Goal: Task Accomplishment & Management: Manage account settings

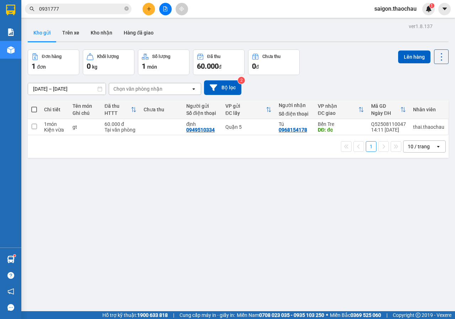
click at [99, 36] on button "Kho nhận" at bounding box center [101, 32] width 33 height 17
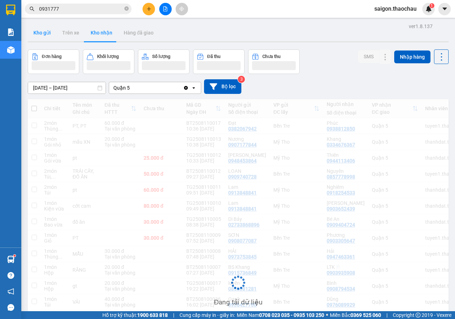
click at [45, 35] on button "Kho gửi" at bounding box center [42, 32] width 29 height 17
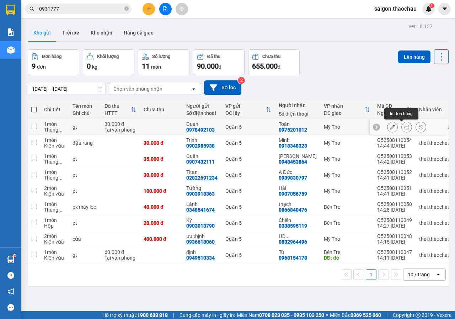
click at [405, 125] on icon at bounding box center [407, 127] width 5 height 5
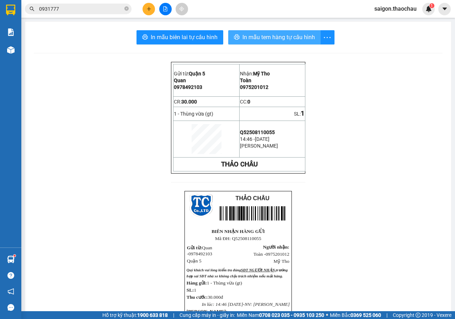
click at [275, 35] on span "In mẫu tem hàng tự cấu hình" at bounding box center [279, 37] width 73 height 9
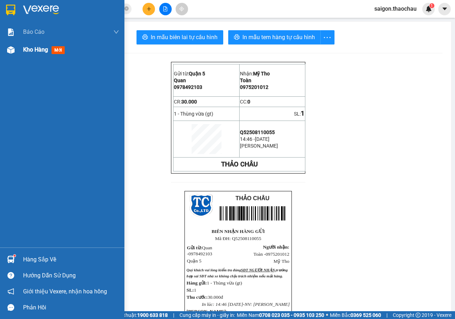
click at [26, 56] on div "Kho hàng mới" at bounding box center [71, 50] width 96 height 18
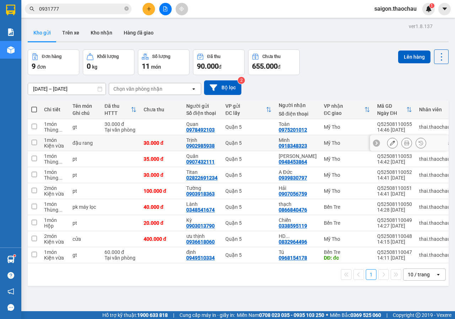
click at [405, 145] on icon at bounding box center [407, 143] width 5 height 5
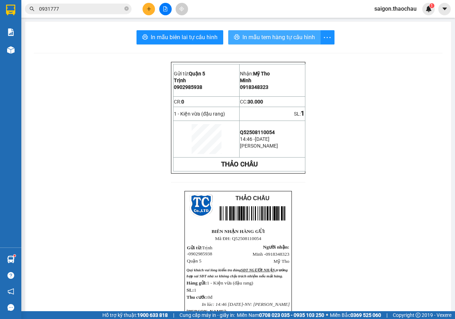
click at [283, 42] on span "In mẫu tem hàng tự cấu hình" at bounding box center [279, 37] width 73 height 9
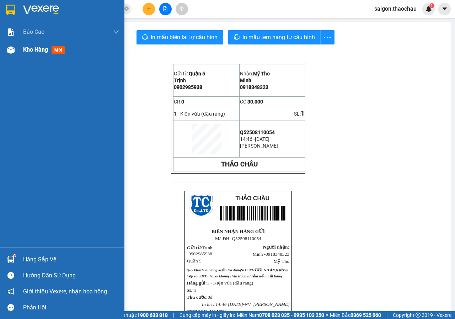
click at [24, 56] on div "Kho hàng mới" at bounding box center [71, 50] width 96 height 18
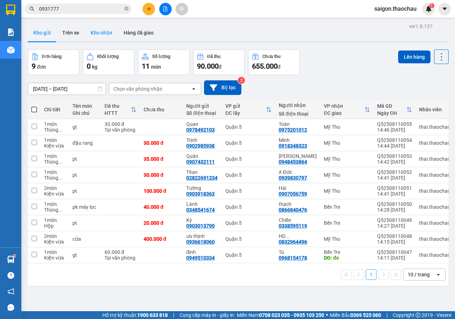
click at [98, 35] on button "Kho nhận" at bounding box center [101, 32] width 33 height 17
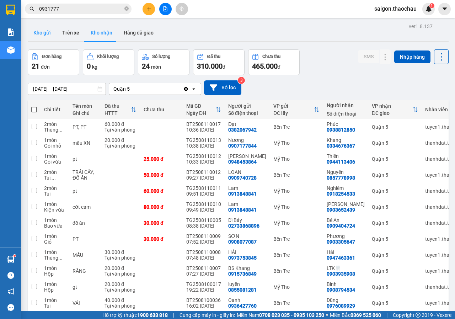
click at [41, 34] on button "Kho gửi" at bounding box center [42, 32] width 29 height 17
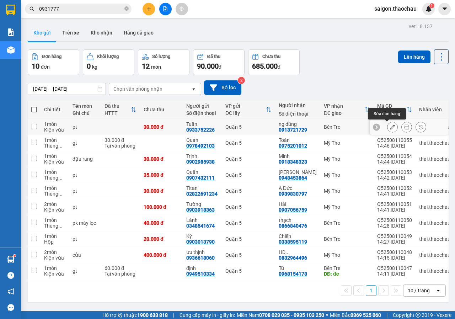
click at [396, 126] on div at bounding box center [407, 127] width 39 height 11
click at [405, 126] on icon at bounding box center [407, 127] width 5 height 5
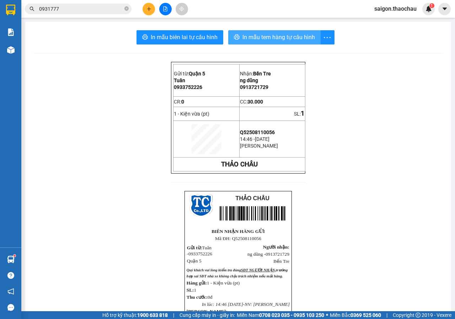
click at [268, 41] on span "In mẫu tem hàng tự cấu hình" at bounding box center [279, 37] width 73 height 9
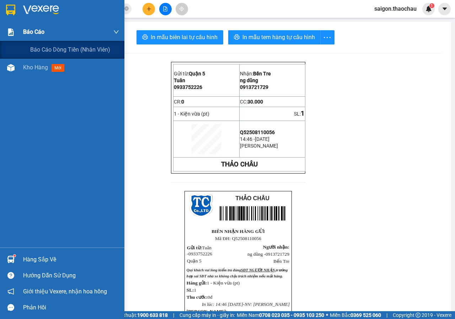
click at [23, 39] on div "Báo cáo" at bounding box center [71, 32] width 96 height 18
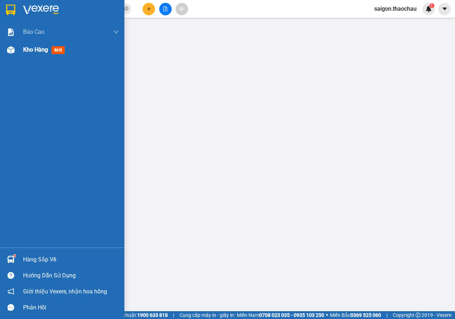
click at [32, 53] on span "Kho hàng" at bounding box center [35, 49] width 25 height 7
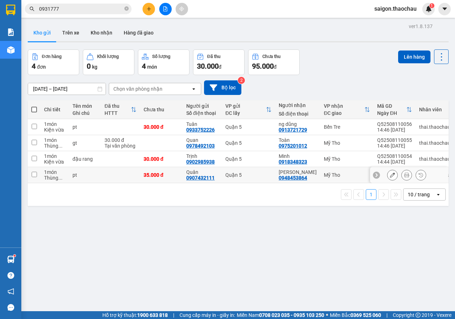
click at [34, 173] on input "checkbox" at bounding box center [34, 174] width 5 height 5
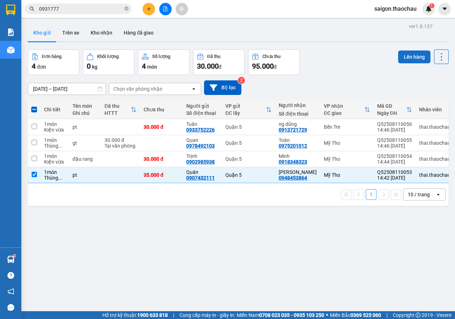
click at [411, 56] on button "Lên hàng" at bounding box center [415, 57] width 32 height 13
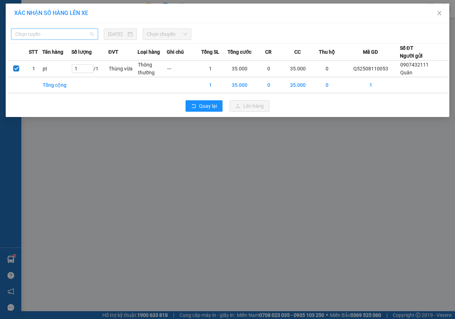
click at [25, 34] on span "Chọn tuyến" at bounding box center [54, 34] width 79 height 11
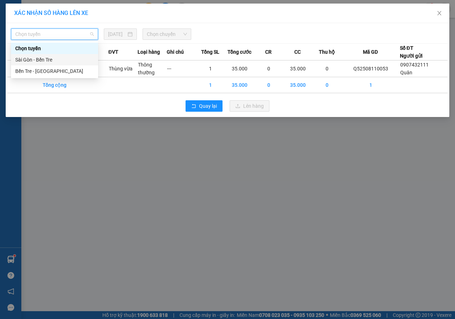
click at [39, 54] on div "Sài Gòn - Bến Tre" at bounding box center [54, 59] width 87 height 11
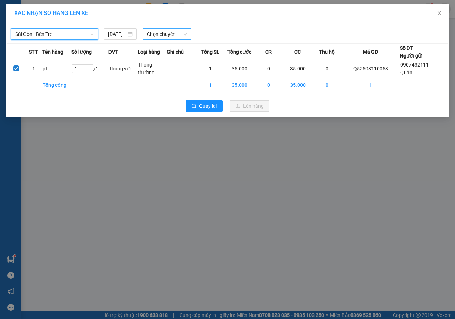
click at [174, 33] on span "Chọn chuyến" at bounding box center [167, 34] width 40 height 11
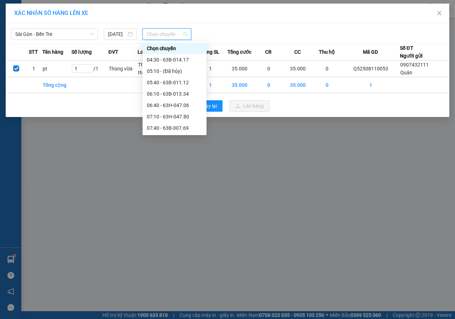
click at [173, 295] on div "14:40 - 63H-047.06" at bounding box center [175, 299] width 56 height 8
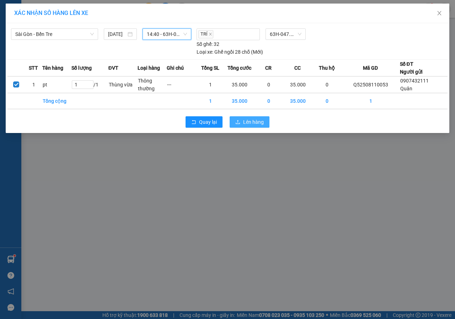
click at [247, 119] on span "Lên hàng" at bounding box center [253, 122] width 21 height 8
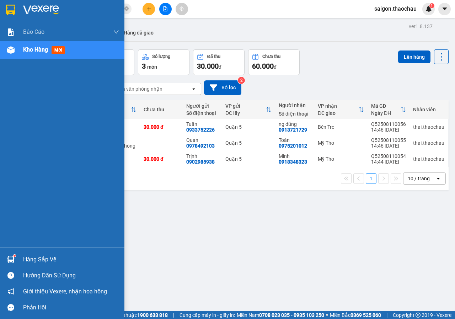
click at [20, 262] on div "Hàng sắp về" at bounding box center [62, 260] width 125 height 16
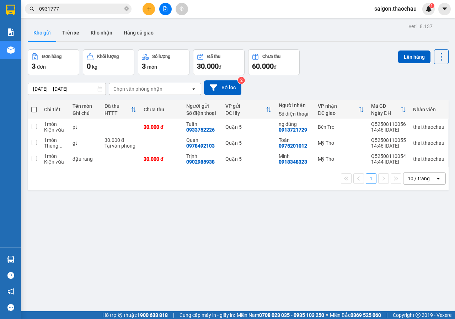
click at [364, 239] on section "Kết quả tìm kiếm ( 3 ) Bộ lọc Mã ĐH Trạng thái Món hàng Tổng cước Chưa cước Ngư…" at bounding box center [227, 159] width 455 height 319
click at [94, 33] on button "Kho nhận" at bounding box center [101, 32] width 33 height 17
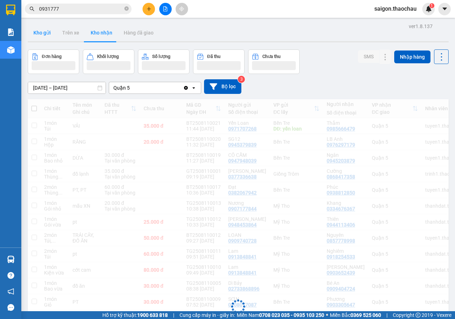
click at [50, 33] on button "Kho gửi" at bounding box center [42, 32] width 29 height 17
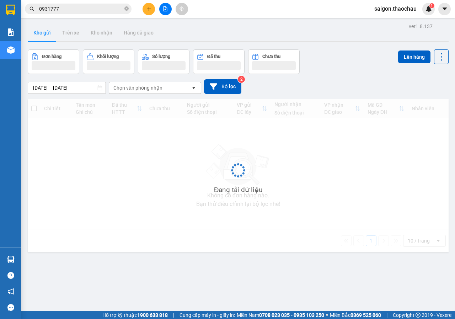
click at [50, 33] on button "Kho gửi" at bounding box center [42, 32] width 29 height 17
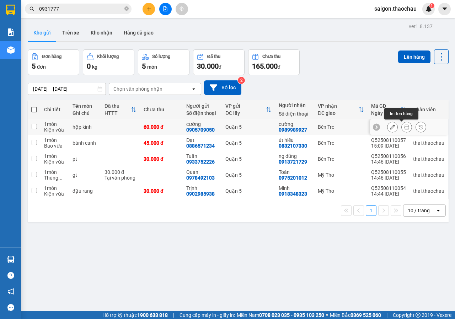
click at [405, 125] on icon at bounding box center [407, 127] width 5 height 5
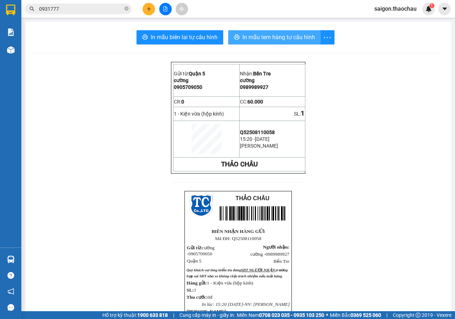
click at [281, 39] on span "In mẫu tem hàng tự cấu hình" at bounding box center [279, 37] width 73 height 9
click at [65, 9] on input "0931777" at bounding box center [81, 9] width 84 height 8
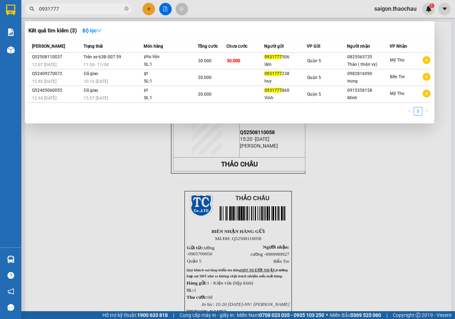
click at [65, 9] on input "0931777" at bounding box center [81, 9] width 84 height 8
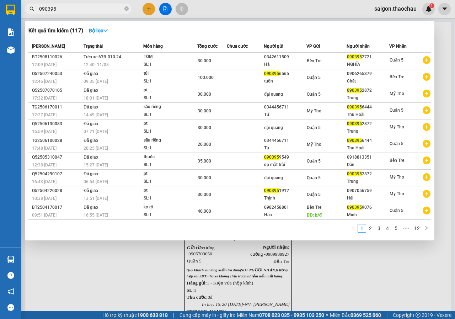
type input "090395"
click at [142, 285] on div at bounding box center [227, 159] width 455 height 319
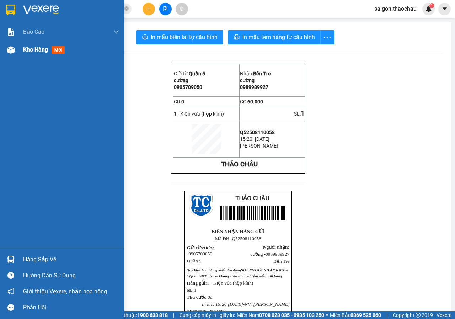
click at [8, 50] on img at bounding box center [10, 49] width 7 height 7
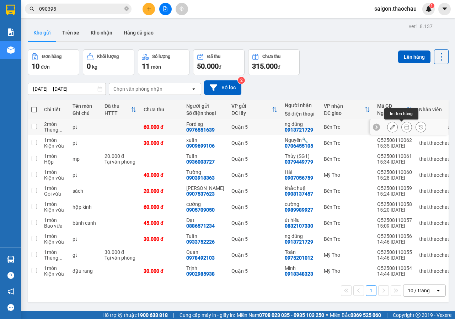
click at [405, 128] on icon at bounding box center [407, 127] width 5 height 5
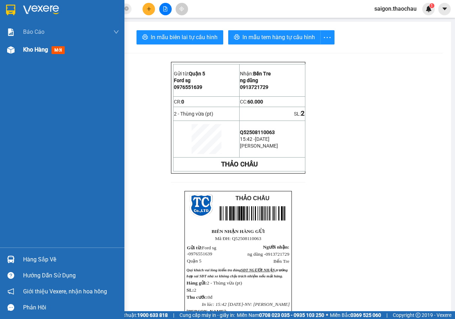
click at [3, 53] on div "Kho hàng mới" at bounding box center [62, 50] width 125 height 18
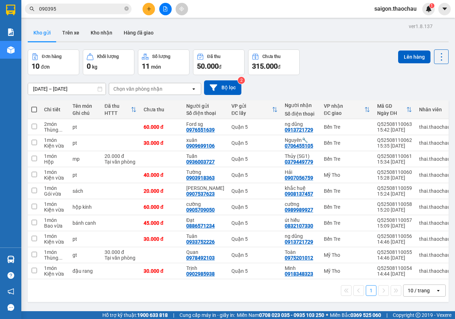
click at [34, 108] on span at bounding box center [34, 110] width 6 height 6
click at [34, 106] on input "checkbox" at bounding box center [34, 106] width 0 height 0
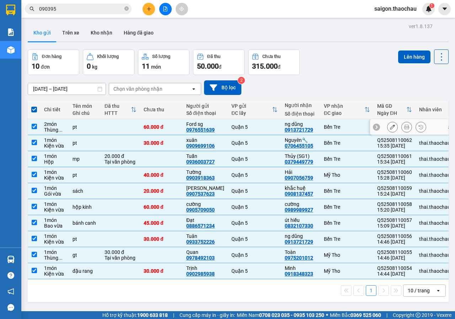
click at [35, 123] on td at bounding box center [34, 127] width 13 height 16
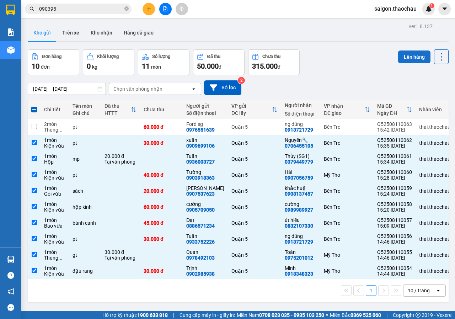
click at [409, 53] on button "Lên hàng" at bounding box center [415, 57] width 32 height 13
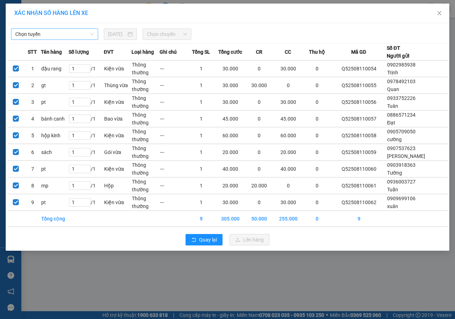
click at [74, 36] on span "Chọn tuyến" at bounding box center [54, 34] width 79 height 11
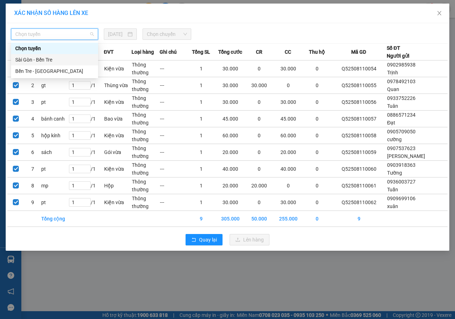
click at [48, 58] on div "Sài Gòn - Bến Tre" at bounding box center [54, 60] width 79 height 8
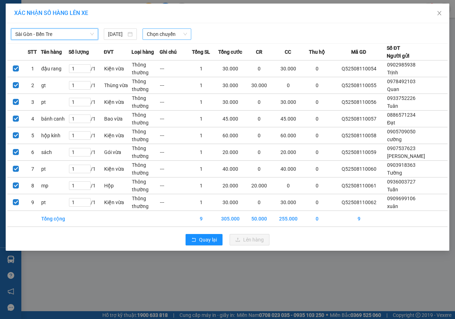
click at [159, 35] on span "Chọn chuyến" at bounding box center [167, 34] width 40 height 11
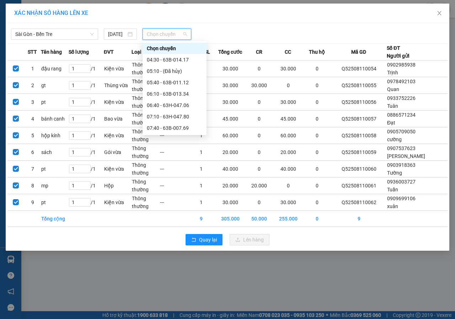
click at [168, 318] on div "15:40 - 63B-010.24" at bounding box center [175, 322] width 56 height 8
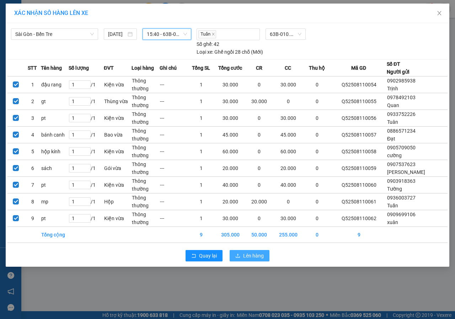
click at [253, 257] on span "Lên hàng" at bounding box center [253, 256] width 21 height 8
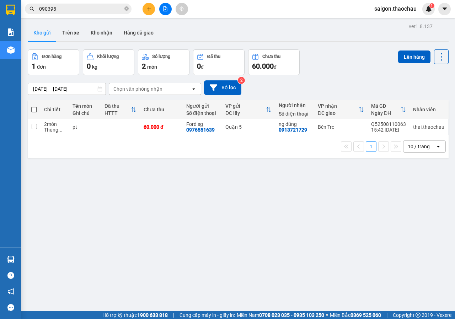
click at [101, 24] on div "ver 1.8.137 Kho gửi Trên xe Kho nhận Hàng đã giao Đơn hàng 1 đơn Khối lượng 0 k…" at bounding box center [238, 180] width 427 height 319
click at [95, 32] on button "Kho nhận" at bounding box center [101, 32] width 33 height 17
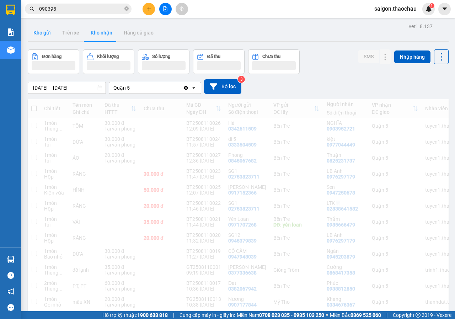
click at [42, 31] on button "Kho gửi" at bounding box center [42, 32] width 29 height 17
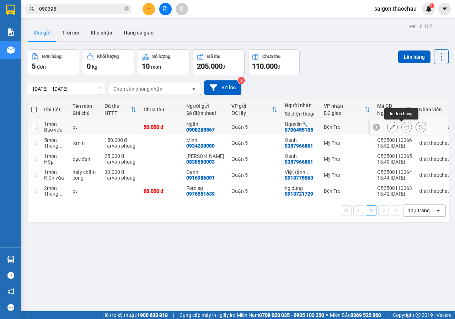
click at [405, 128] on icon at bounding box center [407, 127] width 5 height 5
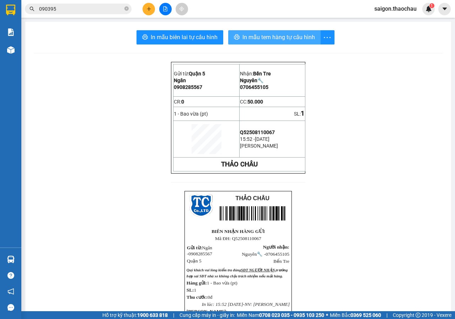
click at [258, 35] on span "In mẫu tem hàng tự cấu hình" at bounding box center [279, 37] width 73 height 9
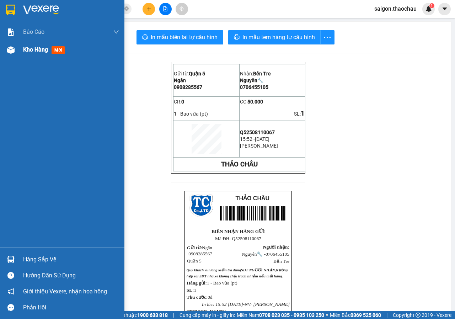
click at [28, 49] on span "Kho hàng" at bounding box center [35, 49] width 25 height 7
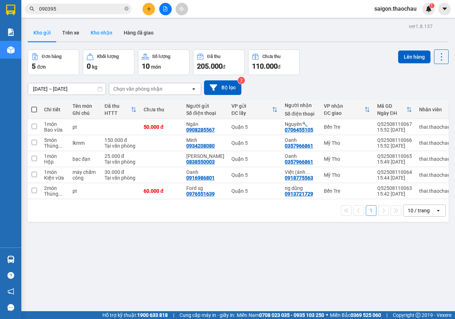
click at [108, 30] on button "Kho nhận" at bounding box center [101, 32] width 33 height 17
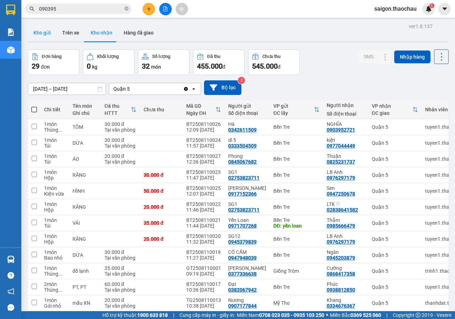
click at [47, 34] on button "Kho gửi" at bounding box center [42, 32] width 29 height 17
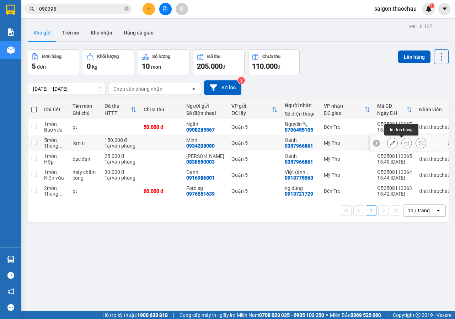
click at [405, 145] on icon at bounding box center [407, 143] width 5 height 5
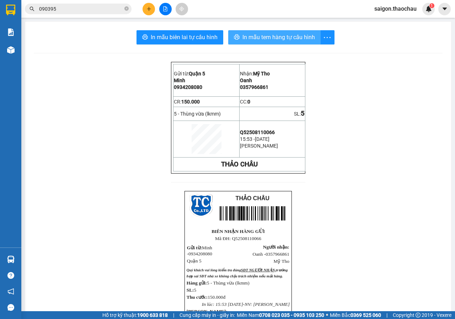
click at [266, 31] on button "In mẫu tem hàng tự cấu hình" at bounding box center [274, 37] width 93 height 14
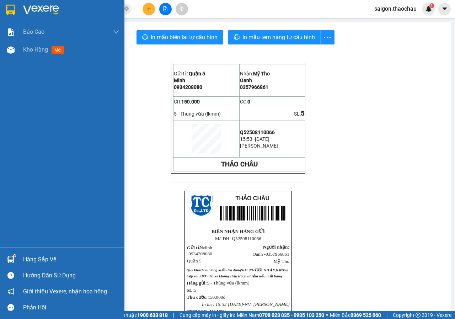
click at [46, 253] on div "Hàng sắp về" at bounding box center [62, 260] width 125 height 16
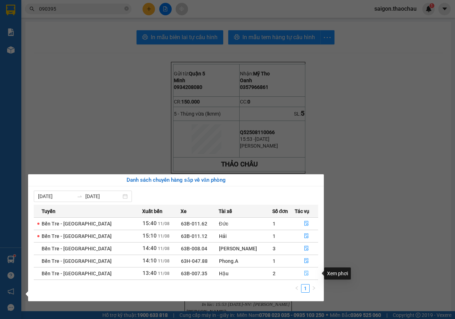
click at [305, 273] on icon "file-done" at bounding box center [307, 273] width 4 height 5
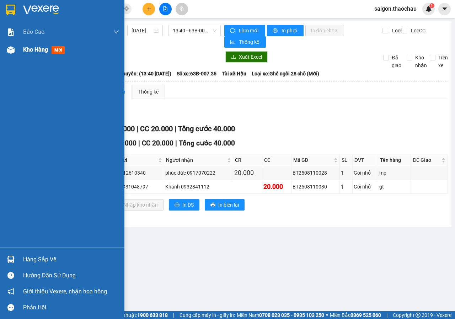
click at [27, 50] on span "Kho hàng" at bounding box center [35, 49] width 25 height 7
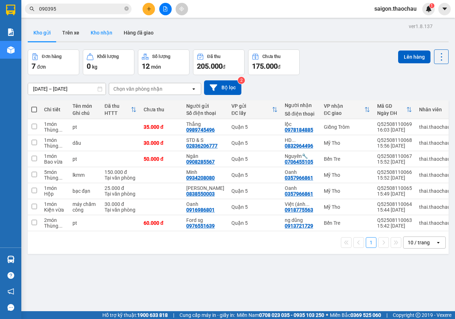
click at [106, 28] on button "Kho nhận" at bounding box center [101, 32] width 33 height 17
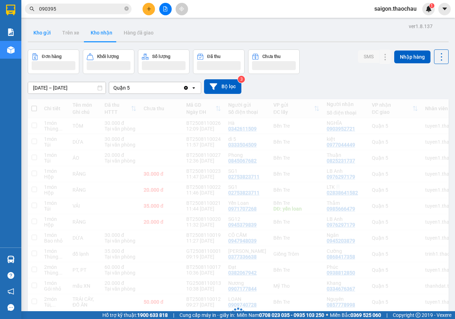
click at [40, 35] on button "Kho gửi" at bounding box center [42, 32] width 29 height 17
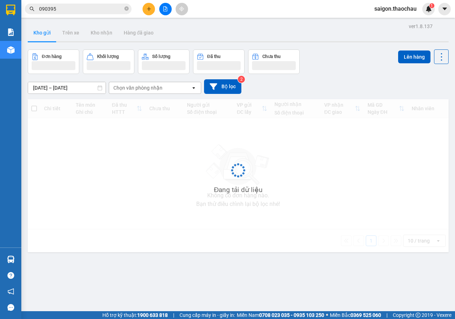
click at [40, 35] on button "Kho gửi" at bounding box center [42, 32] width 29 height 17
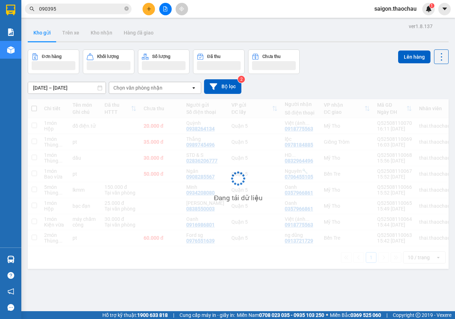
click at [40, 35] on button "Kho gửi" at bounding box center [42, 32] width 29 height 17
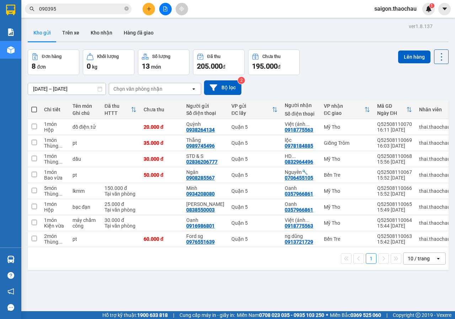
drag, startPoint x: 33, startPoint y: 109, endPoint x: 33, endPoint y: 123, distance: 13.9
click at [33, 109] on span at bounding box center [34, 110] width 6 height 6
click at [34, 106] on input "checkbox" at bounding box center [34, 106] width 0 height 0
checkbox input "true"
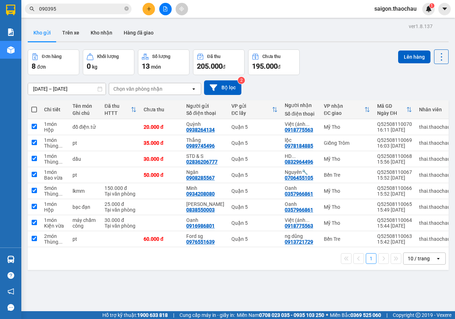
checkbox input "true"
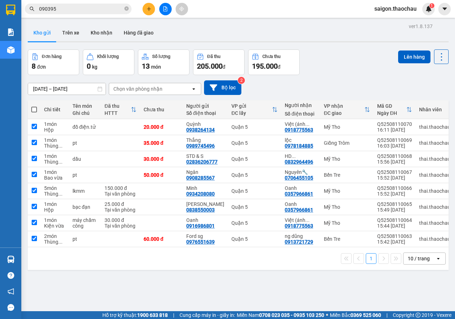
checkbox input "true"
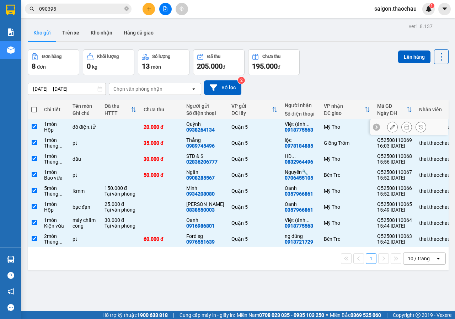
click at [32, 126] on input "checkbox" at bounding box center [34, 126] width 5 height 5
checkbox input "false"
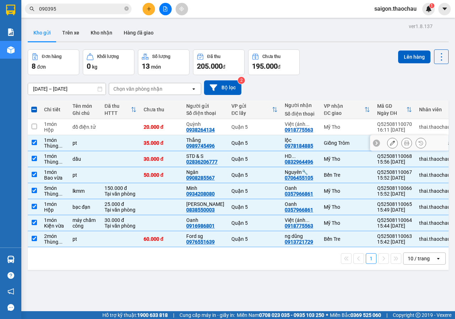
click at [32, 142] on input "checkbox" at bounding box center [34, 142] width 5 height 5
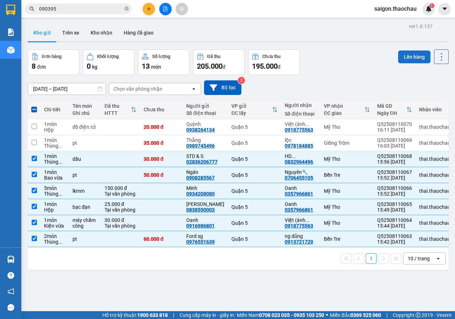
click at [407, 53] on button "Lên hàng" at bounding box center [415, 57] width 32 height 13
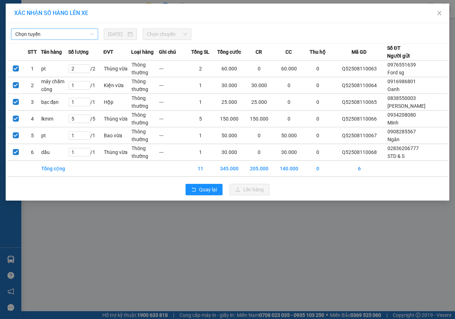
click at [41, 35] on span "Chọn tuyến" at bounding box center [54, 34] width 79 height 11
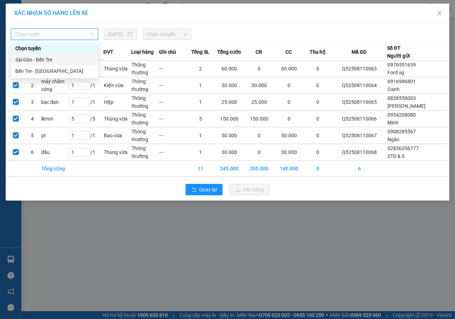
click at [39, 56] on div "Sài Gòn - Bến Tre" at bounding box center [54, 60] width 79 height 8
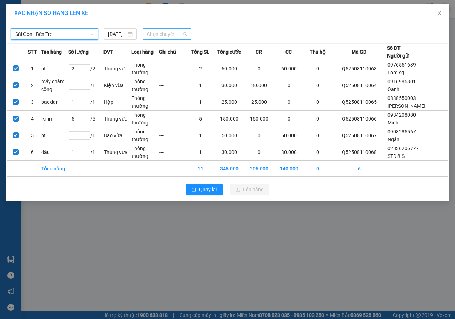
click at [143, 33] on div "Chọn chuyến" at bounding box center [167, 33] width 48 height 11
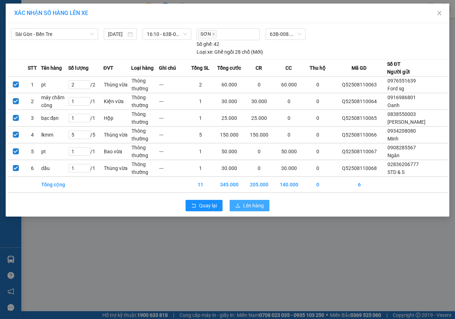
click at [253, 207] on span "Lên hàng" at bounding box center [253, 206] width 21 height 8
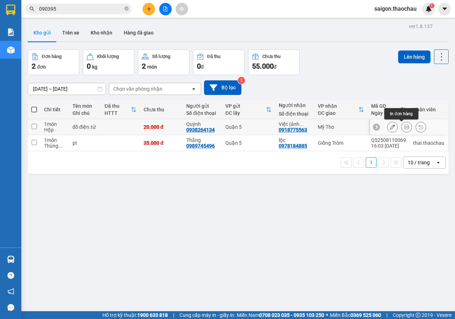
click at [405, 126] on icon at bounding box center [407, 127] width 5 height 5
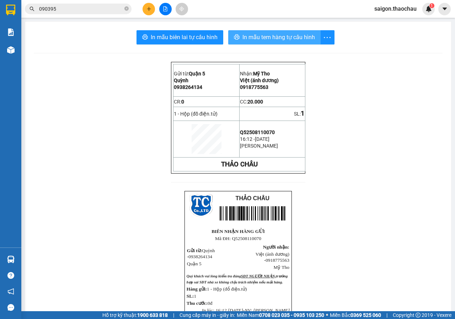
click at [257, 39] on span "In mẫu tem hàng tự cấu hình" at bounding box center [279, 37] width 73 height 9
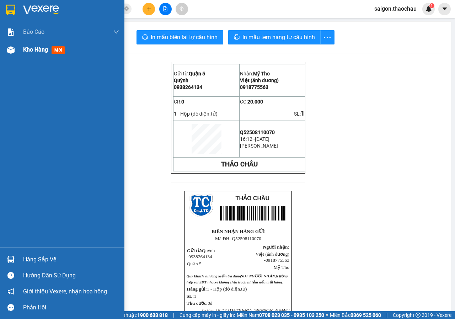
click at [20, 52] on div "Kho hàng mới" at bounding box center [62, 50] width 125 height 18
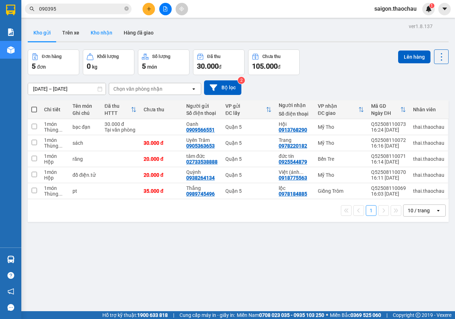
click at [94, 35] on button "Kho nhận" at bounding box center [101, 32] width 33 height 17
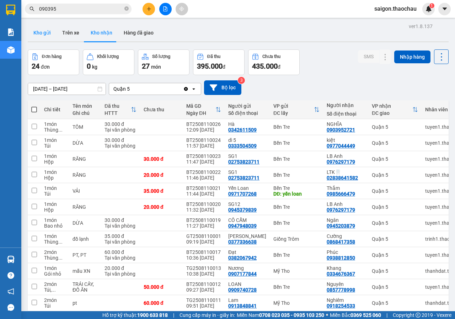
click at [38, 32] on button "Kho gửi" at bounding box center [42, 32] width 29 height 17
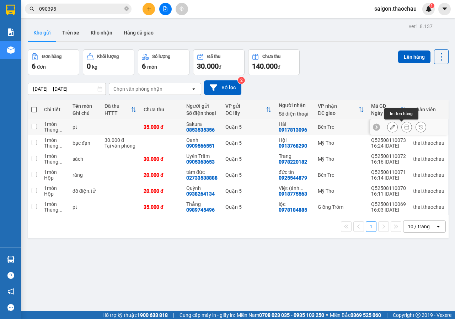
click at [405, 126] on icon at bounding box center [407, 127] width 5 height 5
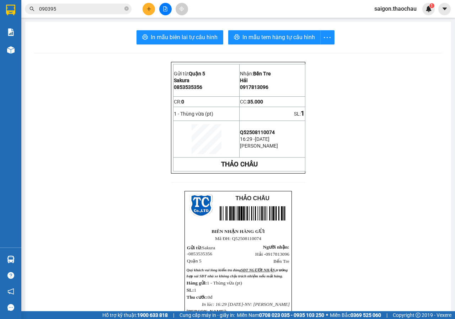
click at [285, 44] on div "In mẫu biên lai tự cấu hình In mẫu tem hàng tự cấu hình Gửi từ: Quận 5 Sakura…" at bounding box center [238, 242] width 426 height 441
click at [286, 33] on span "In mẫu tem hàng tự cấu hình" at bounding box center [279, 37] width 73 height 9
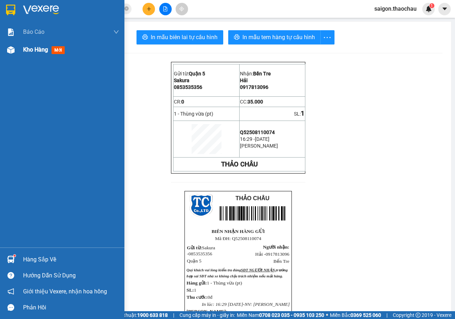
click at [0, 53] on div "Kho hàng mới" at bounding box center [62, 50] width 125 height 18
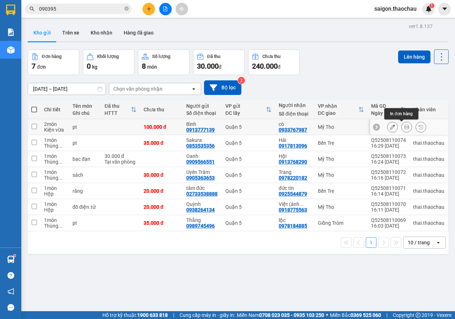
click at [402, 128] on button at bounding box center [407, 127] width 10 height 12
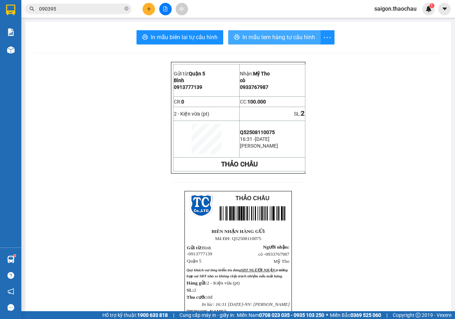
click at [252, 35] on span "In mẫu tem hàng tự cấu hình" at bounding box center [279, 37] width 73 height 9
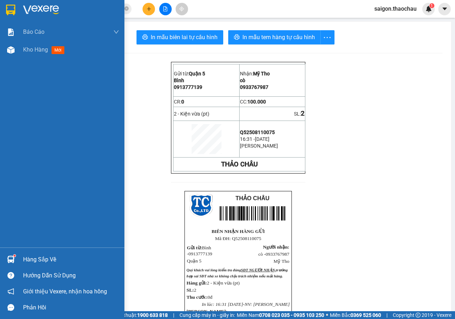
click at [19, 262] on div "Hàng sắp về" at bounding box center [62, 260] width 125 height 16
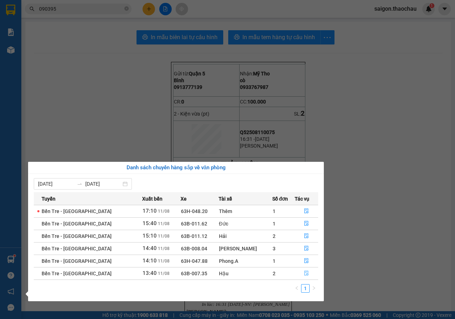
drag, startPoint x: 304, startPoint y: 272, endPoint x: 307, endPoint y: 271, distance: 4.0
click at [304, 272] on icon "file-done" at bounding box center [306, 273] width 5 height 5
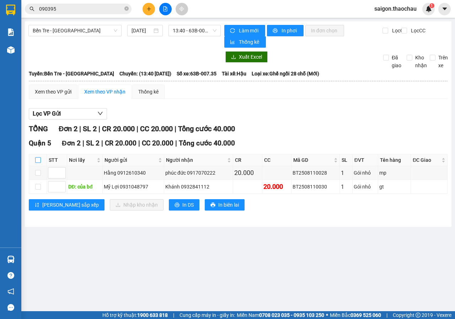
click at [37, 159] on input "checkbox" at bounding box center [38, 160] width 6 height 6
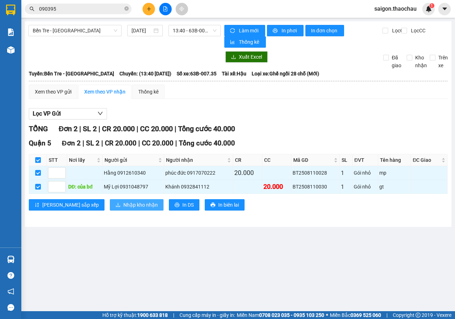
click at [123, 201] on span "Nhập kho nhận" at bounding box center [140, 205] width 35 height 8
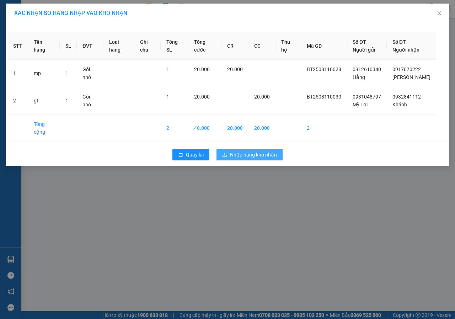
click at [227, 152] on icon "download" at bounding box center [224, 154] width 5 height 5
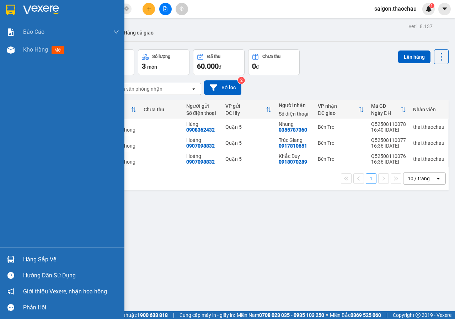
click at [16, 265] on div at bounding box center [11, 259] width 12 height 12
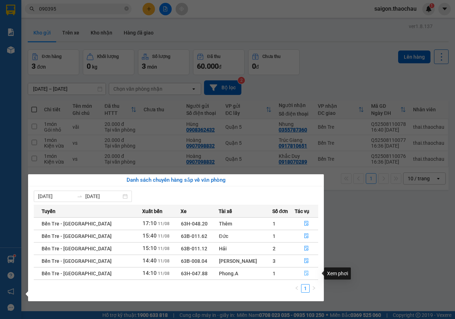
click at [299, 274] on button "button" at bounding box center [306, 273] width 23 height 11
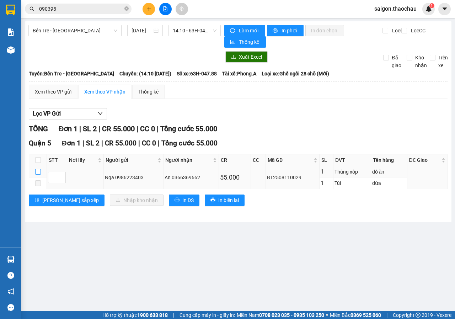
click at [37, 174] on input "checkbox" at bounding box center [38, 172] width 6 height 6
checkbox input "true"
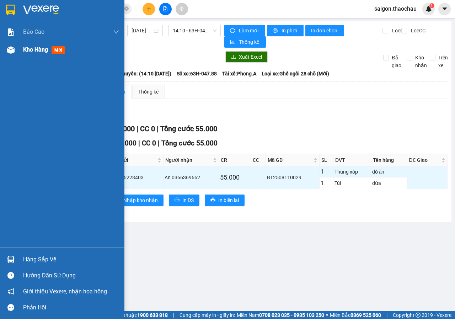
click at [9, 55] on div at bounding box center [11, 50] width 12 height 12
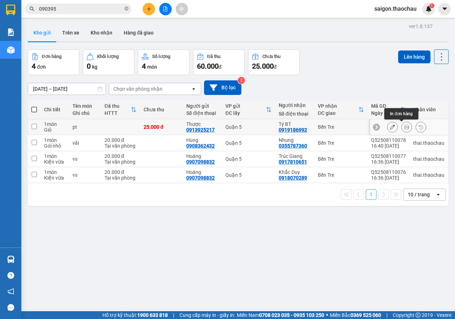
click at [402, 125] on button at bounding box center [407, 127] width 10 height 12
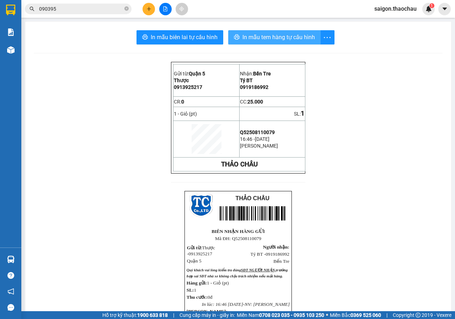
click at [278, 39] on span "In mẫu tem hàng tự cấu hình" at bounding box center [279, 37] width 73 height 9
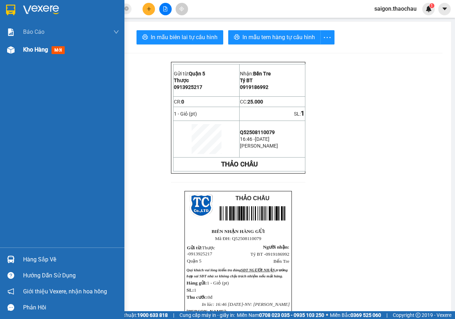
click at [10, 51] on img at bounding box center [10, 49] width 7 height 7
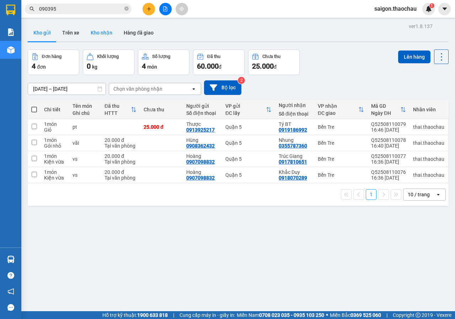
click at [88, 32] on button "Kho nhận" at bounding box center [101, 32] width 33 height 17
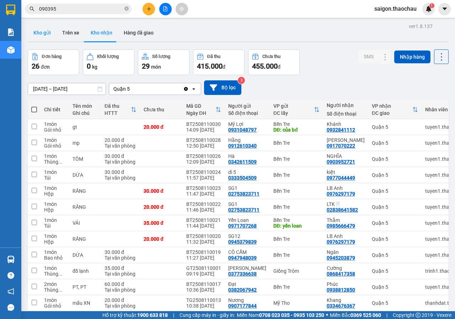
click at [37, 35] on button "Kho gửi" at bounding box center [42, 32] width 29 height 17
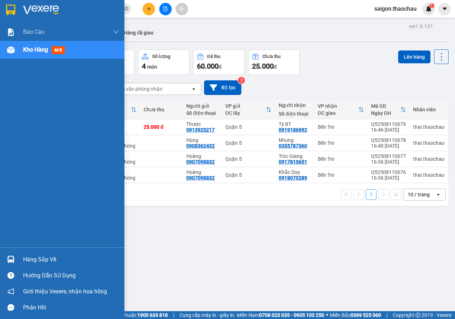
click at [15, 259] on div at bounding box center [11, 259] width 12 height 12
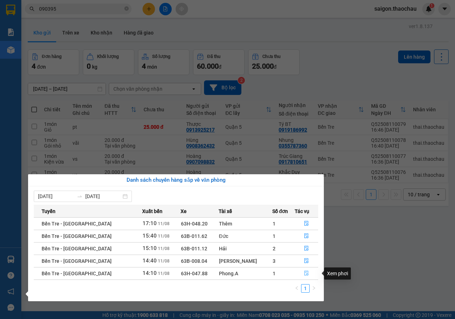
click at [305, 274] on icon "file-done" at bounding box center [307, 273] width 4 height 5
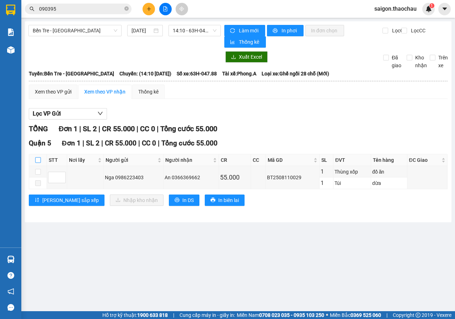
click at [39, 157] on label at bounding box center [38, 160] width 6 height 8
click at [39, 157] on input "checkbox" at bounding box center [38, 160] width 6 height 6
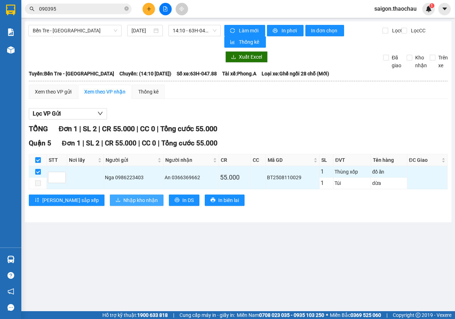
click at [123, 196] on span "Nhập kho nhận" at bounding box center [140, 200] width 35 height 8
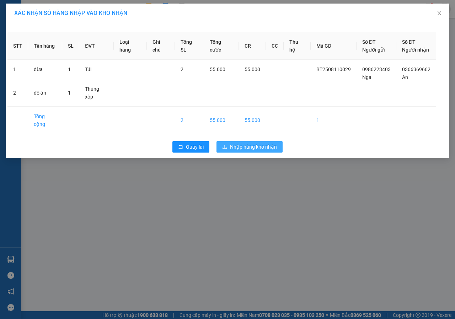
click at [252, 143] on span "Nhập hàng kho nhận" at bounding box center [253, 147] width 47 height 8
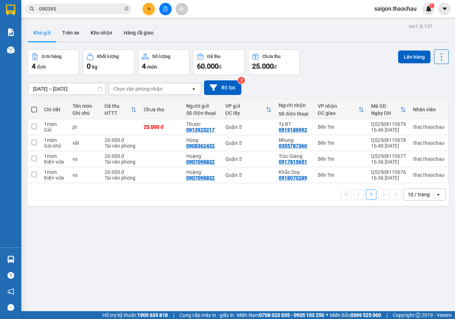
click at [14, 264] on div at bounding box center [11, 259] width 12 height 12
click at [388, 259] on section "Kết quả tìm kiếm ( 117 ) Bộ lọc Mã ĐH Trạng thái Món hàng Tổng cước Chưa cước N…" at bounding box center [227, 159] width 455 height 319
click at [105, 32] on button "Kho nhận" at bounding box center [101, 32] width 33 height 17
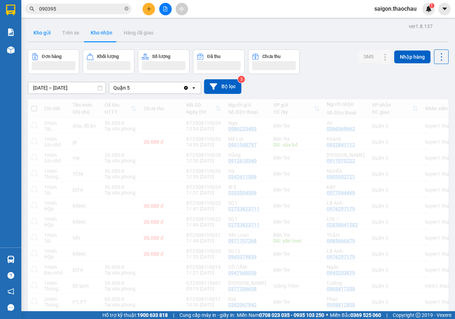
click at [50, 35] on button "Kho gửi" at bounding box center [42, 32] width 29 height 17
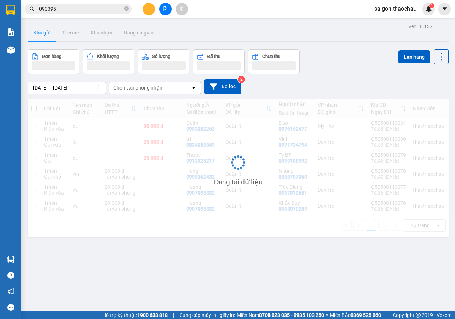
click at [50, 35] on button "Kho gửi" at bounding box center [42, 32] width 29 height 17
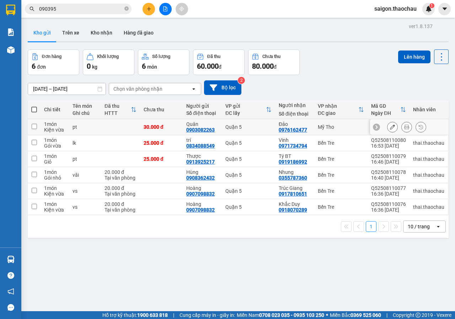
click at [406, 126] on button at bounding box center [407, 127] width 10 height 12
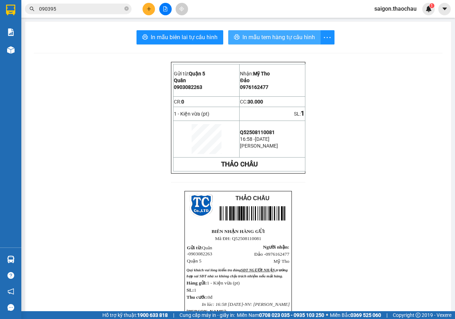
click at [274, 37] on span "In mẫu tem hàng tự cấu hình" at bounding box center [279, 37] width 73 height 9
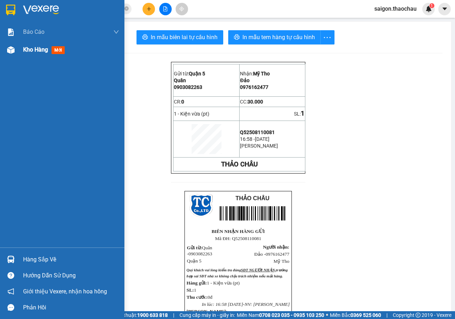
click at [30, 43] on div "Kho hàng mới" at bounding box center [71, 50] width 96 height 18
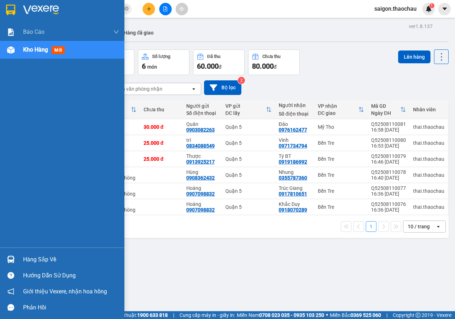
click at [46, 260] on div "Hàng sắp về" at bounding box center [71, 259] width 96 height 11
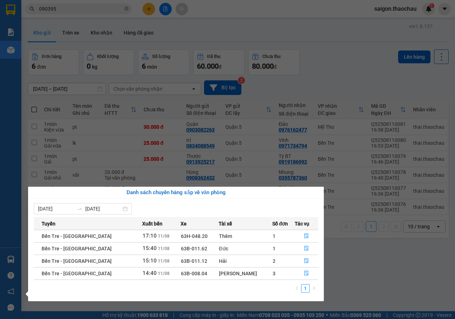
click at [358, 251] on section "Kết quả tìm kiếm ( 117 ) Bộ lọc Mã ĐH Trạng thái Món hàng Tổng cước Chưa cước N…" at bounding box center [227, 159] width 455 height 319
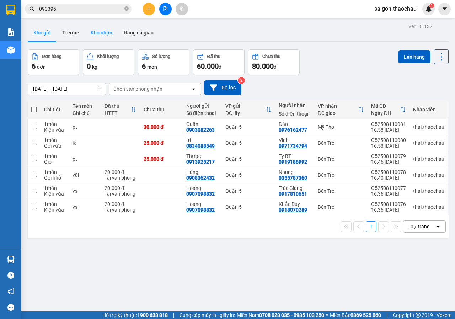
click at [97, 35] on button "Kho nhận" at bounding box center [101, 32] width 33 height 17
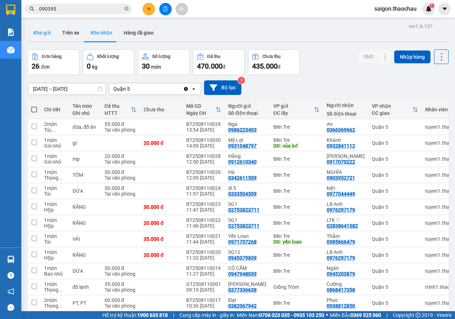
click at [46, 37] on button "Kho gửi" at bounding box center [42, 32] width 29 height 17
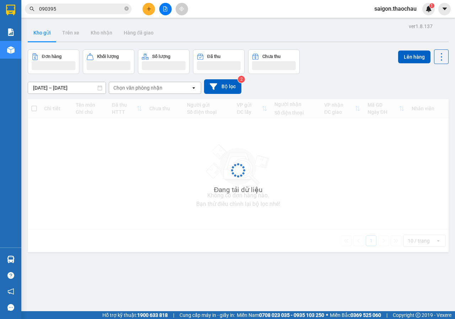
click at [46, 37] on button "Kho gửi" at bounding box center [42, 32] width 29 height 17
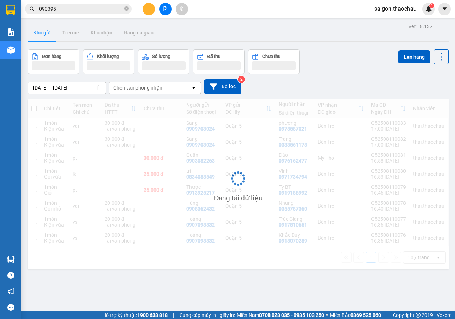
click at [46, 37] on button "Kho gửi" at bounding box center [42, 32] width 29 height 17
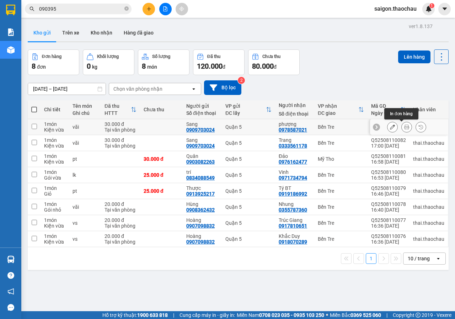
click at [403, 131] on button at bounding box center [407, 127] width 10 height 12
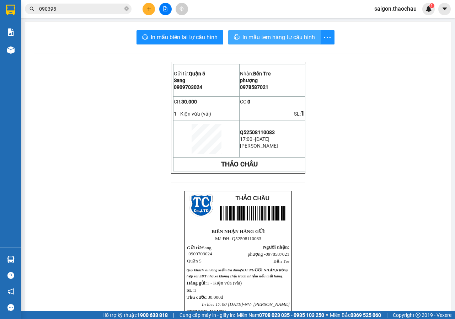
click at [266, 31] on button "In mẫu tem hàng tự cấu hình" at bounding box center [274, 37] width 93 height 14
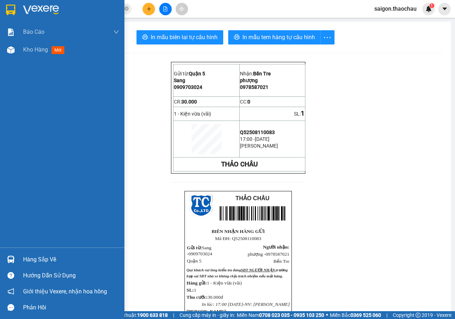
click at [0, 60] on div "Báo cáo Báo cáo dòng tiền (nhân viên) Kho hàng mới" at bounding box center [62, 135] width 125 height 225
click at [22, 49] on div "Kho hàng mới" at bounding box center [62, 50] width 125 height 18
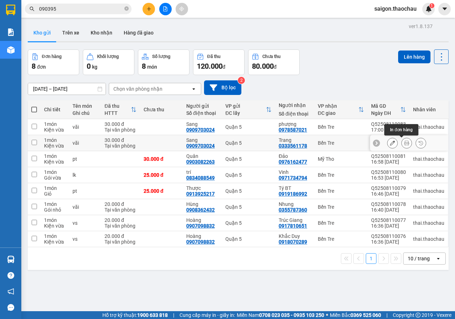
click at [405, 142] on icon at bounding box center [407, 143] width 5 height 5
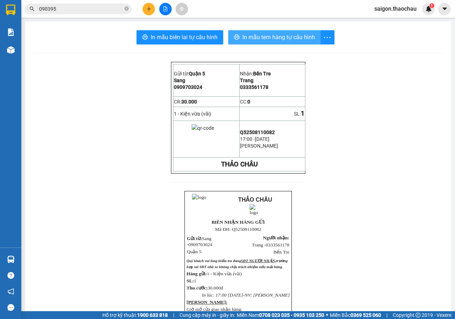
click at [269, 43] on button "In mẫu tem hàng tự cấu hình" at bounding box center [274, 37] width 93 height 14
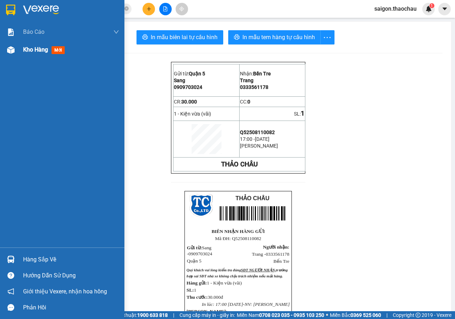
click at [7, 51] on img at bounding box center [10, 49] width 7 height 7
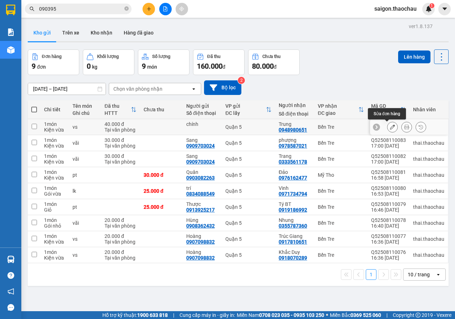
click at [405, 128] on icon at bounding box center [407, 127] width 5 height 5
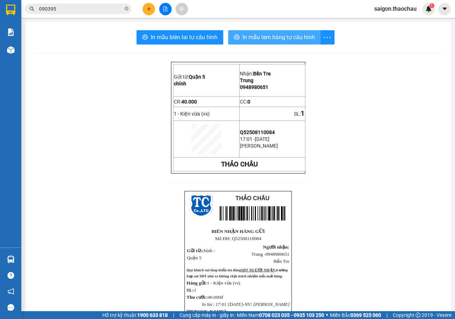
click at [269, 35] on span "In mẫu tem hàng tự cấu hình" at bounding box center [279, 37] width 73 height 9
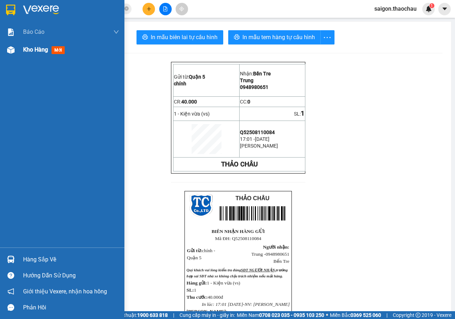
click at [9, 53] on img at bounding box center [10, 49] width 7 height 7
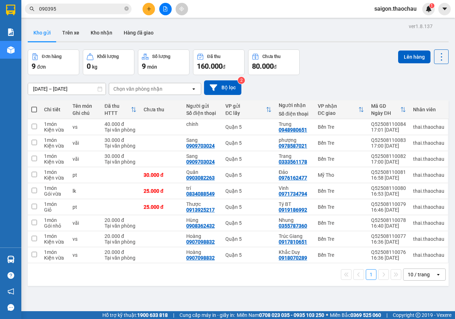
click at [112, 26] on button "Kho nhận" at bounding box center [101, 32] width 33 height 17
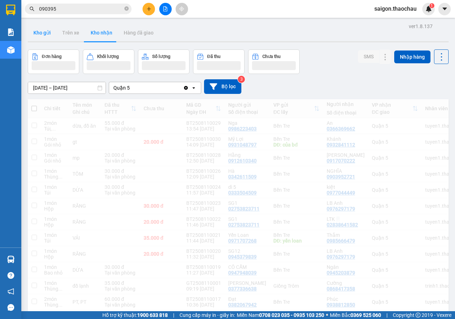
click at [42, 34] on button "Kho gửi" at bounding box center [42, 32] width 29 height 17
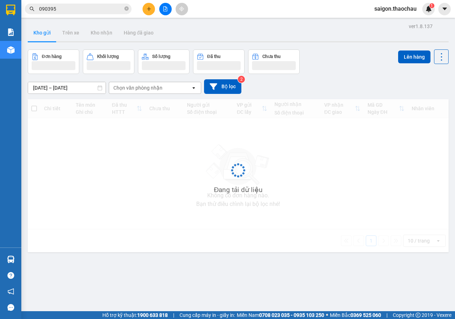
click at [42, 34] on button "Kho gửi" at bounding box center [42, 32] width 29 height 17
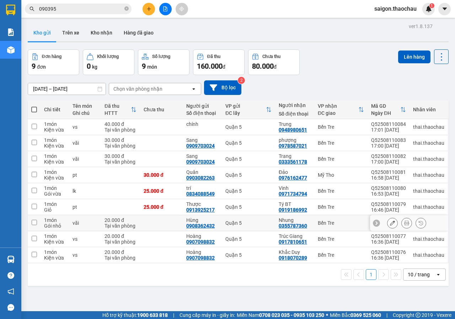
click at [405, 225] on icon at bounding box center [407, 223] width 5 height 5
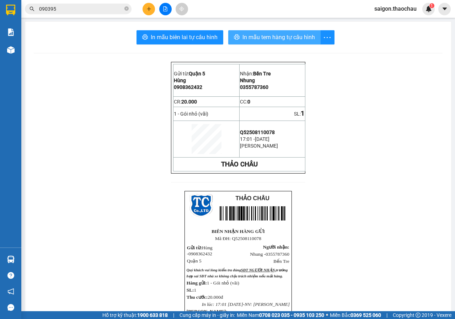
click at [267, 36] on span "In mẫu tem hàng tự cấu hình" at bounding box center [279, 37] width 73 height 9
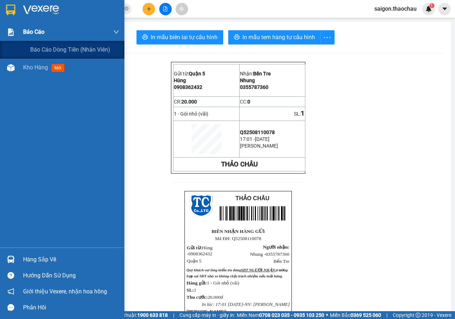
click at [20, 39] on div "Báo cáo" at bounding box center [62, 32] width 125 height 18
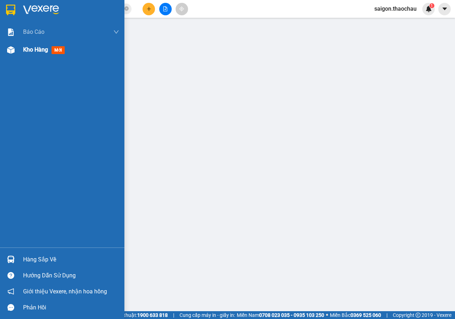
click at [22, 53] on div "Kho hàng mới" at bounding box center [62, 50] width 125 height 18
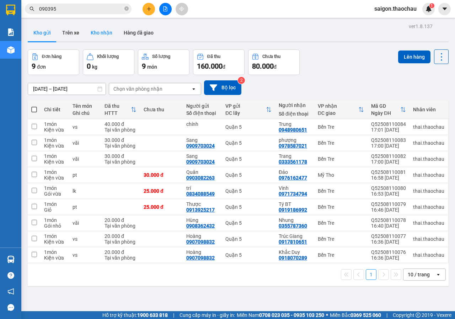
click at [97, 36] on button "Kho nhận" at bounding box center [101, 32] width 33 height 17
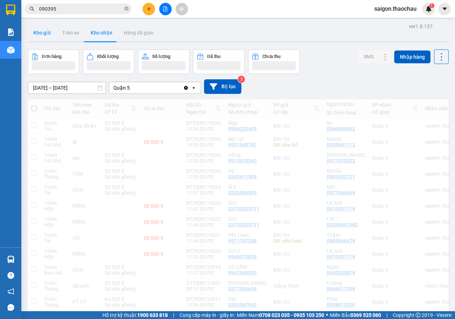
click at [41, 36] on button "Kho gửi" at bounding box center [42, 32] width 29 height 17
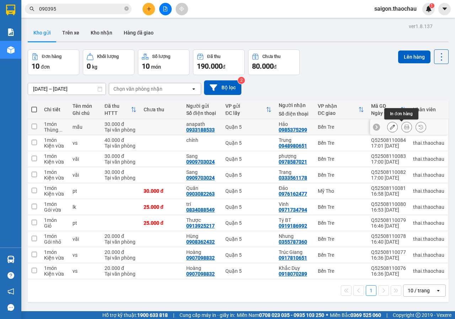
click at [405, 127] on icon at bounding box center [407, 127] width 5 height 5
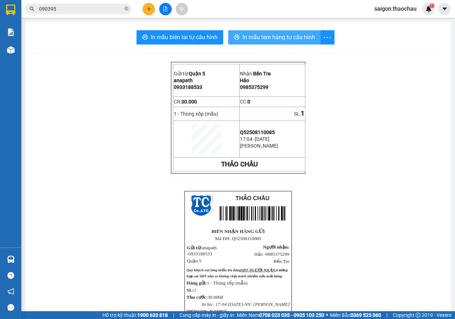
click at [278, 37] on span "In mẫu tem hàng tự cấu hình" at bounding box center [279, 37] width 73 height 9
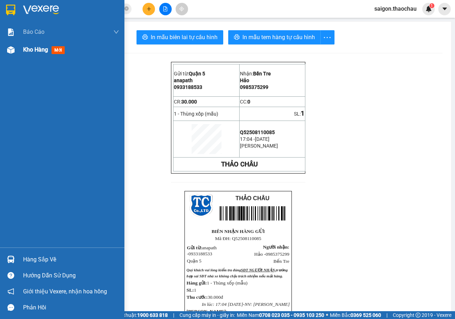
click at [5, 51] on div at bounding box center [11, 50] width 12 height 12
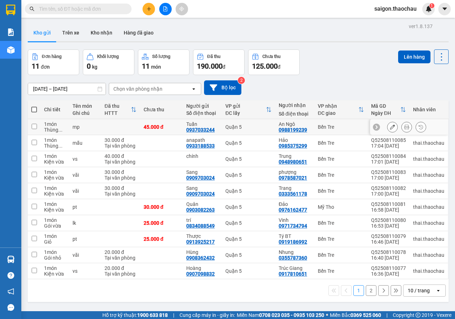
click at [405, 128] on icon at bounding box center [407, 127] width 5 height 5
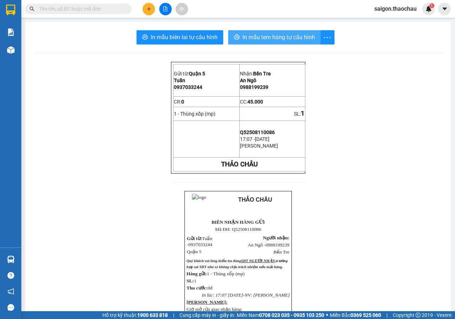
click at [283, 36] on span "In mẫu tem hàng tự cấu hình" at bounding box center [279, 37] width 73 height 9
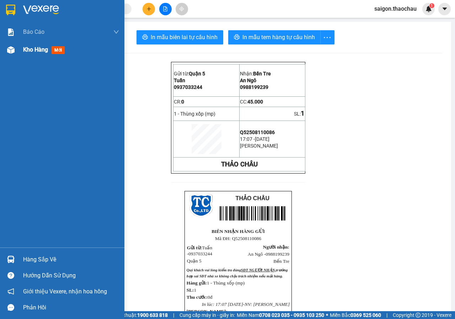
click at [7, 48] on img at bounding box center [10, 49] width 7 height 7
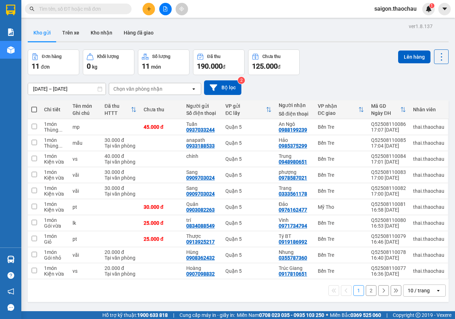
click at [35, 111] on span at bounding box center [34, 110] width 6 height 6
click at [34, 106] on input "checkbox" at bounding box center [34, 106] width 0 height 0
checkbox input "true"
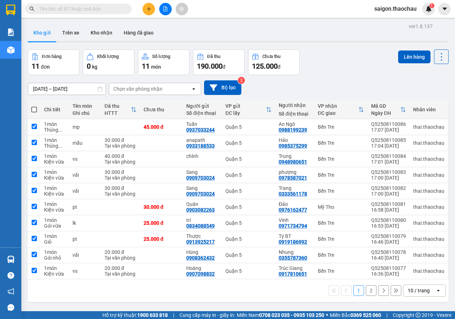
checkbox input "true"
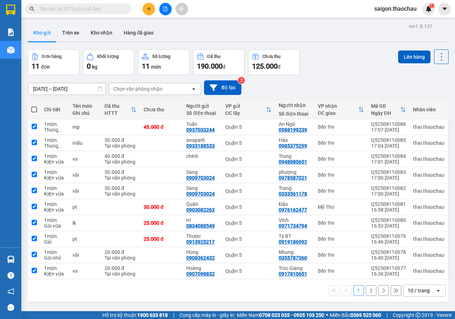
checkbox input "true"
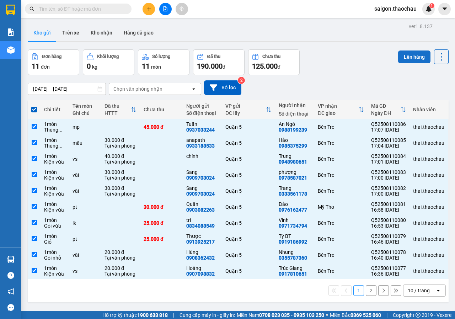
click at [408, 57] on button "Lên hàng" at bounding box center [415, 57] width 32 height 13
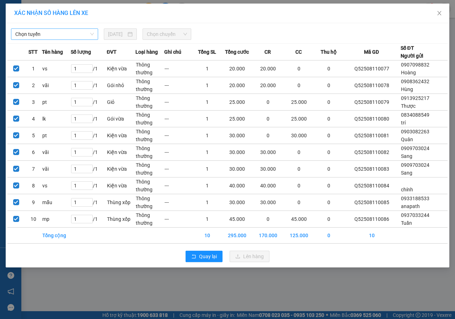
click at [57, 30] on span "Chọn tuyến" at bounding box center [54, 34] width 79 height 11
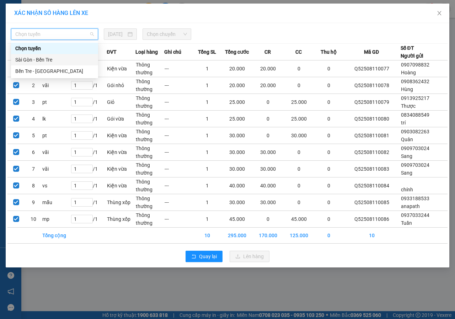
click at [42, 57] on div "Sài Gòn - Bến Tre" at bounding box center [54, 60] width 79 height 8
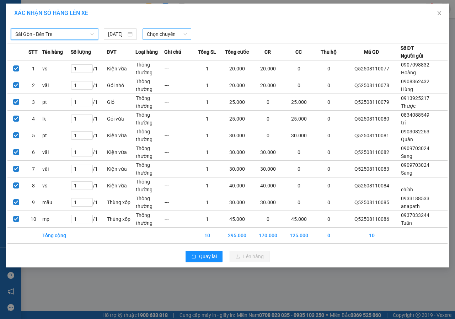
click at [175, 32] on span "Chọn chuyến" at bounding box center [167, 34] width 40 height 11
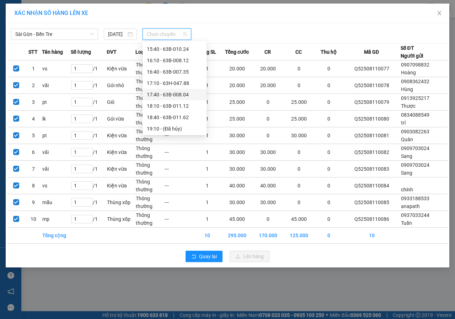
scroll to position [273, 0]
click at [172, 82] on div "17:10 - 63H-047.88" at bounding box center [175, 83] width 56 height 8
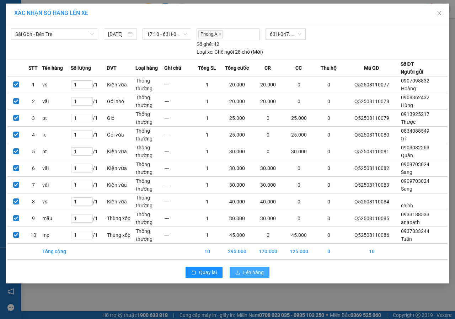
click at [249, 272] on span "Lên hàng" at bounding box center [253, 273] width 21 height 8
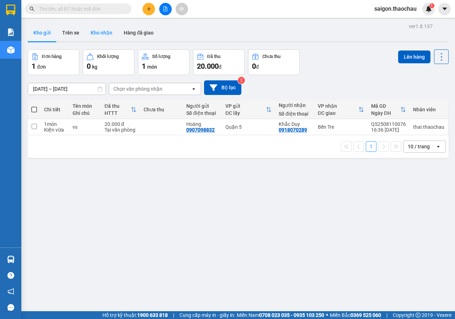
click at [94, 29] on button "Kho nhận" at bounding box center [101, 32] width 33 height 17
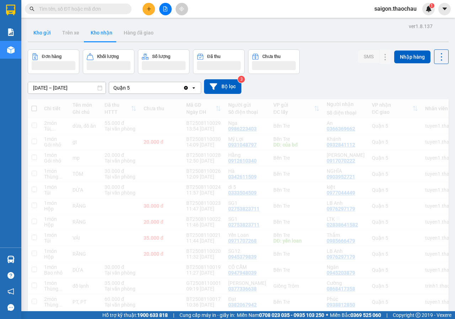
click at [50, 34] on button "Kho gửi" at bounding box center [42, 32] width 29 height 17
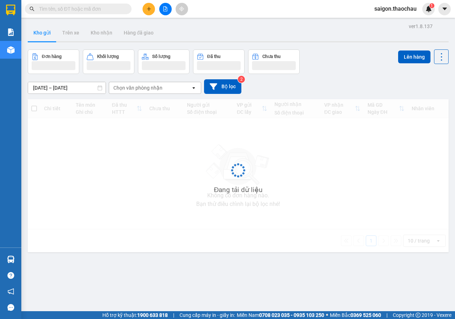
click at [50, 34] on button "Kho gửi" at bounding box center [42, 32] width 29 height 17
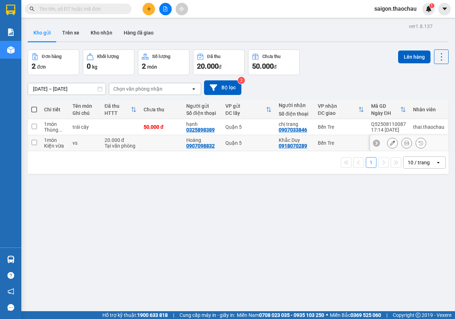
click at [405, 143] on icon at bounding box center [407, 143] width 5 height 5
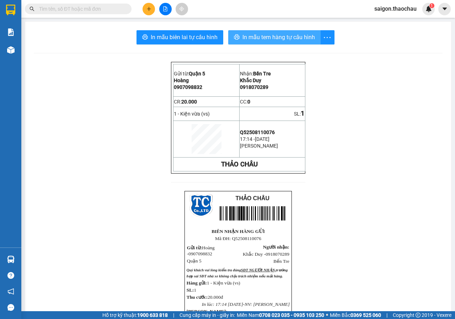
click at [269, 37] on span "In mẫu tem hàng tự cấu hình" at bounding box center [279, 37] width 73 height 9
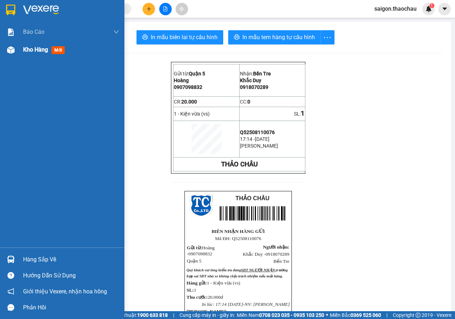
click at [26, 55] on div "Kho hàng mới" at bounding box center [71, 50] width 96 height 18
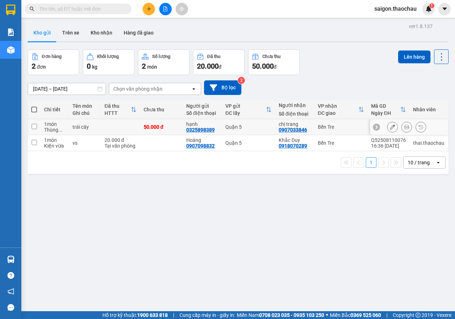
click at [404, 124] on button at bounding box center [407, 127] width 10 height 12
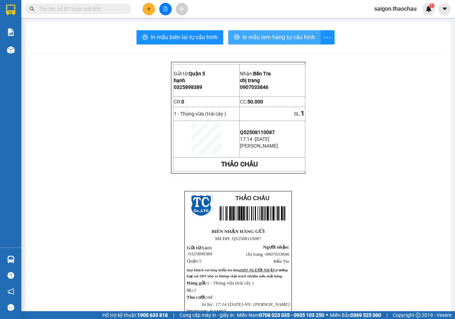
click at [263, 40] on span "In mẫu tem hàng tự cấu hình" at bounding box center [279, 37] width 73 height 9
click at [13, 54] on div at bounding box center [11, 50] width 12 height 12
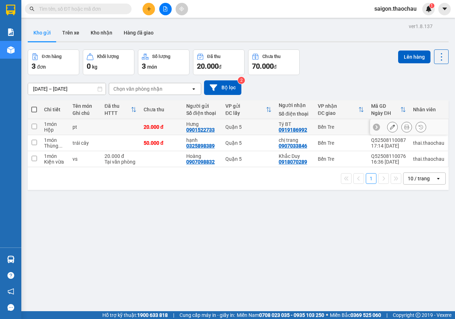
click at [404, 127] on button at bounding box center [407, 127] width 10 height 12
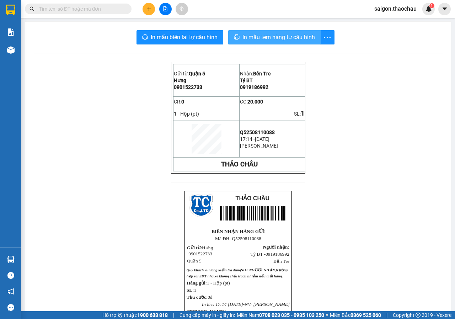
click at [283, 40] on span "In mẫu tem hàng tự cấu hình" at bounding box center [279, 37] width 73 height 9
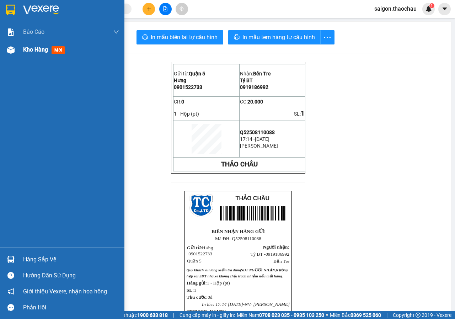
click at [26, 54] on div "Kho hàng mới" at bounding box center [45, 49] width 44 height 9
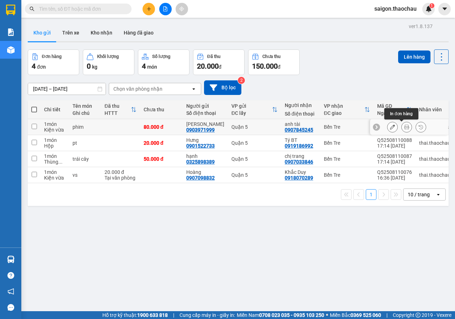
click at [405, 126] on icon at bounding box center [407, 127] width 5 height 5
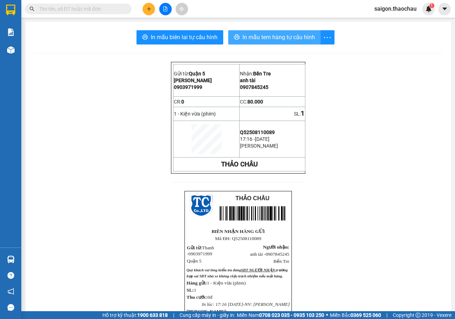
click at [280, 39] on span "In mẫu tem hàng tự cấu hình" at bounding box center [279, 37] width 73 height 9
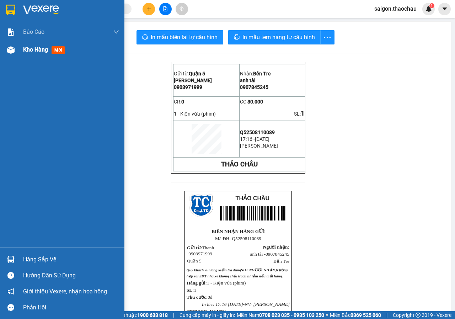
click at [12, 49] on img at bounding box center [10, 49] width 7 height 7
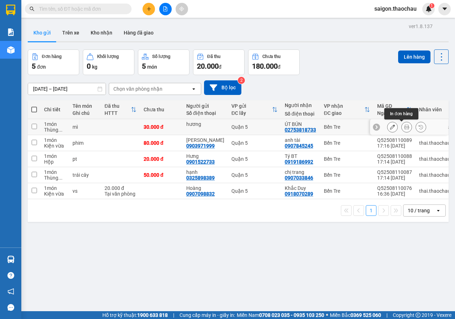
click at [402, 128] on button at bounding box center [407, 127] width 10 height 12
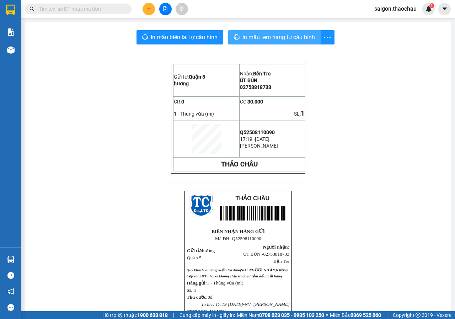
click at [279, 41] on span "In mẫu tem hàng tự cấu hình" at bounding box center [279, 37] width 73 height 9
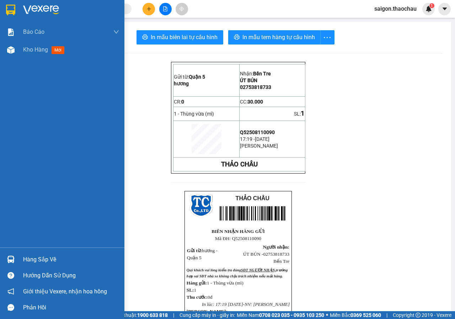
click at [16, 265] on div at bounding box center [11, 259] width 12 height 12
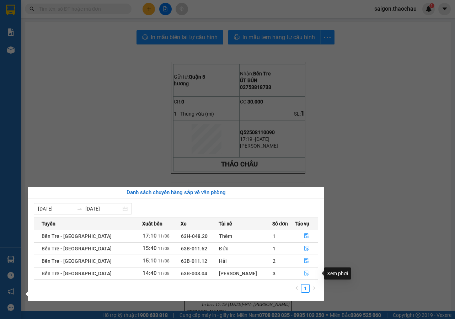
click at [304, 274] on icon "file-done" at bounding box center [306, 273] width 5 height 5
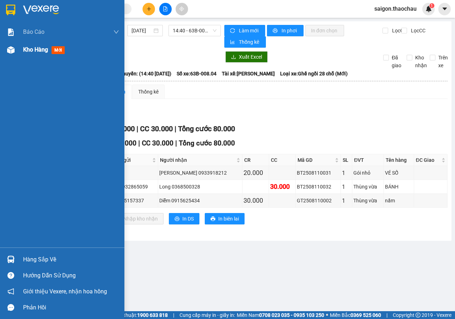
click at [16, 54] on div at bounding box center [11, 50] width 12 height 12
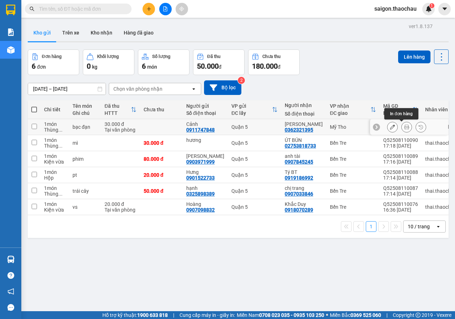
click at [405, 125] on icon at bounding box center [407, 127] width 5 height 5
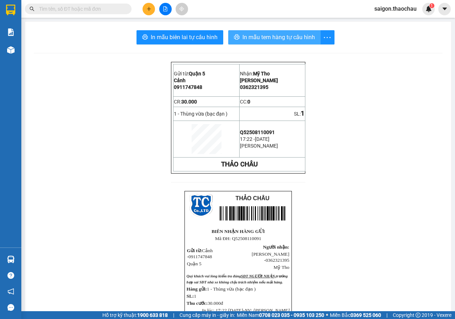
click at [249, 34] on span "In mẫu tem hàng tự cấu hình" at bounding box center [279, 37] width 73 height 9
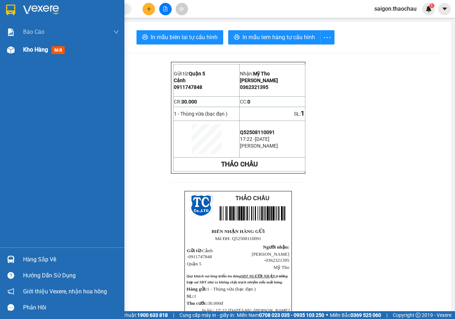
click at [9, 56] on div "Kho hàng mới" at bounding box center [62, 50] width 125 height 18
click at [9, 53] on img at bounding box center [10, 49] width 7 height 7
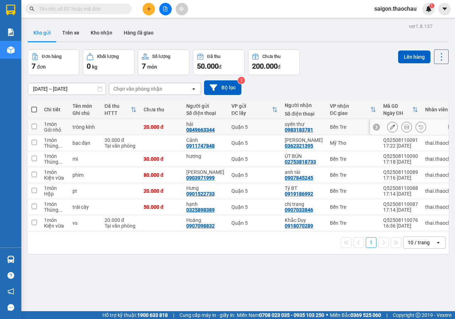
click at [402, 131] on button at bounding box center [407, 127] width 10 height 12
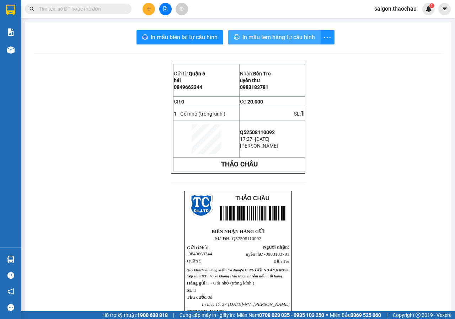
click at [284, 35] on span "In mẫu tem hàng tự cấu hình" at bounding box center [279, 37] width 73 height 9
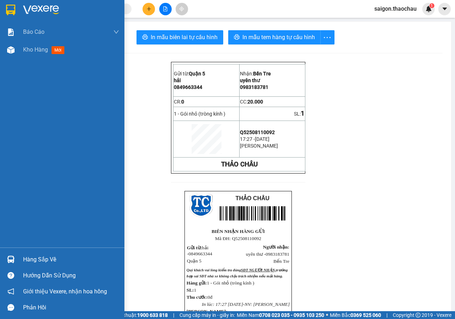
click at [14, 253] on div at bounding box center [11, 259] width 12 height 12
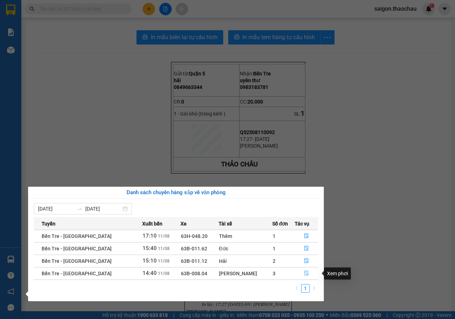
click at [304, 272] on icon "file-done" at bounding box center [306, 273] width 5 height 5
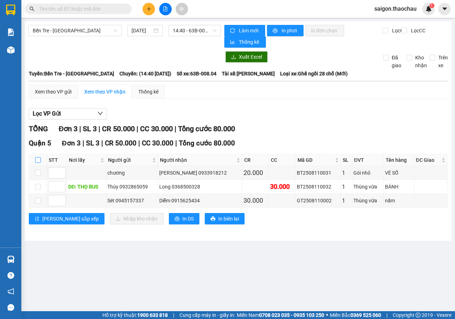
click at [38, 161] on input "checkbox" at bounding box center [38, 160] width 6 height 6
checkbox input "true"
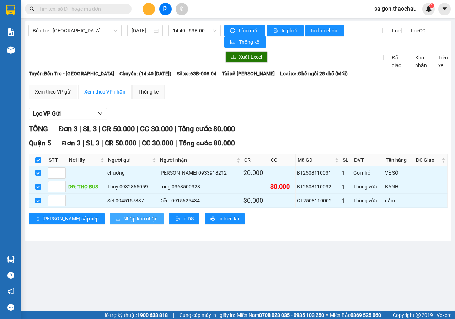
click at [110, 219] on button "Nhập kho nhận" at bounding box center [137, 218] width 54 height 11
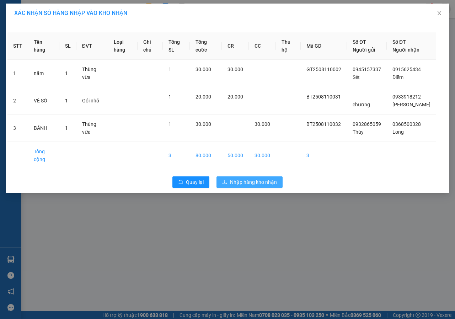
click at [236, 186] on span "Nhập hàng kho nhận" at bounding box center [253, 182] width 47 height 8
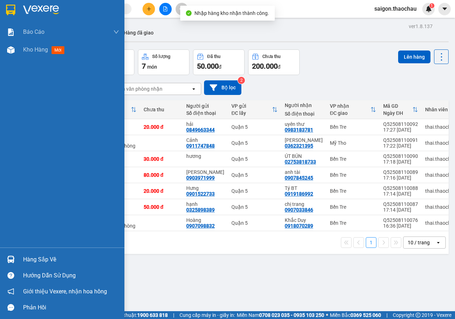
click at [8, 262] on img at bounding box center [10, 259] width 7 height 7
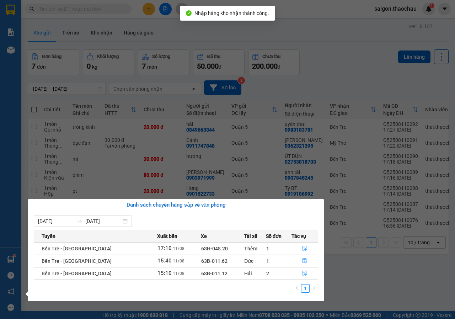
drag, startPoint x: 184, startPoint y: 146, endPoint x: 156, endPoint y: 146, distance: 28.1
click at [184, 146] on section "Kết quả tìm kiếm ( 0 ) Bộ lọc No Data saigon.thaochau 1 Báo cáo Báo cáo dòng ti…" at bounding box center [227, 159] width 455 height 319
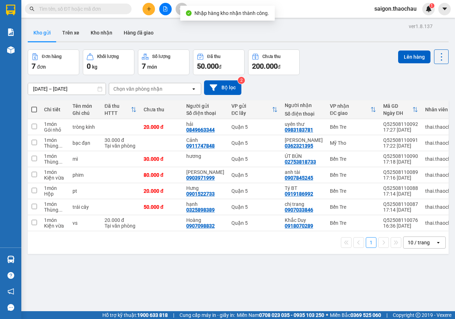
click at [35, 111] on span at bounding box center [34, 110] width 6 height 6
click at [34, 106] on input "checkbox" at bounding box center [34, 106] width 0 height 0
checkbox input "true"
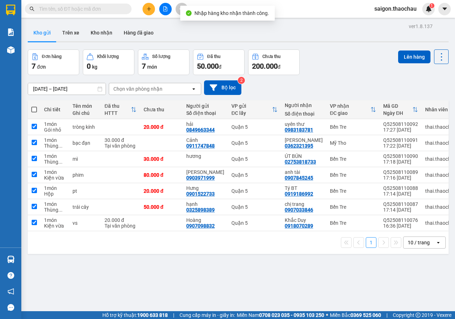
checkbox input "true"
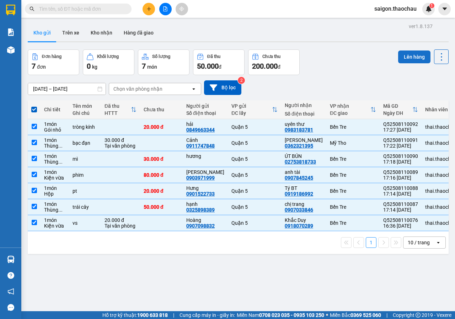
click at [415, 57] on button "Lên hàng" at bounding box center [415, 57] width 32 height 13
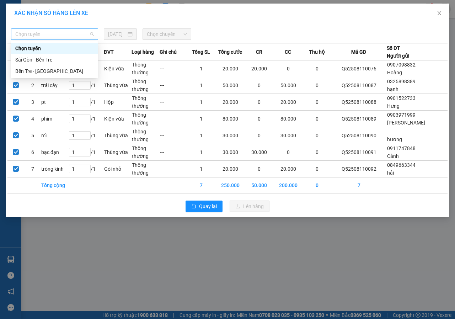
click at [50, 32] on span "Chọn tuyến" at bounding box center [54, 34] width 79 height 11
click at [38, 59] on div "Sài Gòn - Bến Tre" at bounding box center [54, 60] width 79 height 8
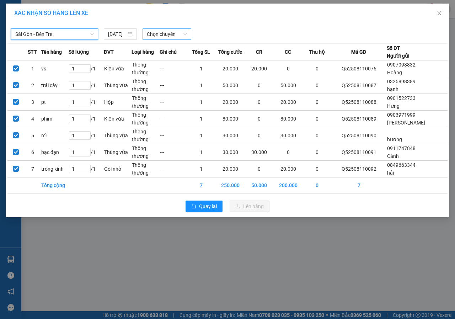
click at [157, 32] on span "Chọn chuyến" at bounding box center [167, 34] width 40 height 11
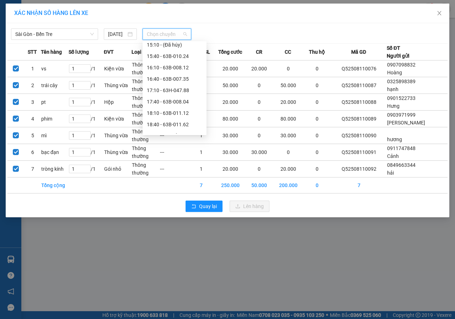
scroll to position [273, 0]
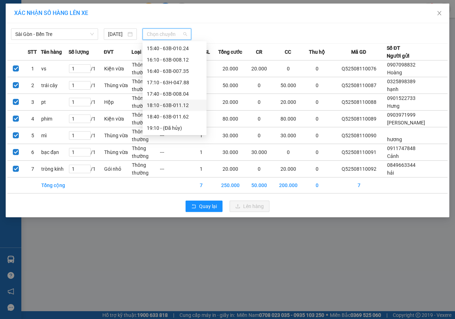
click at [165, 104] on div "18:10 - 63B-011.12" at bounding box center [175, 105] width 56 height 8
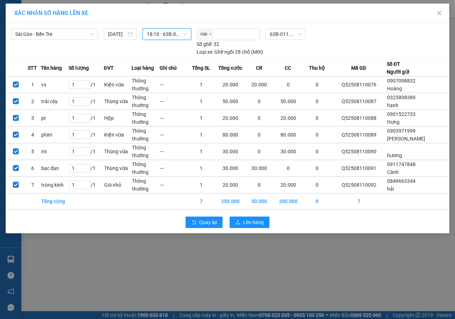
click at [168, 39] on div "18:10 - 63B-011.12" at bounding box center [167, 33] width 48 height 11
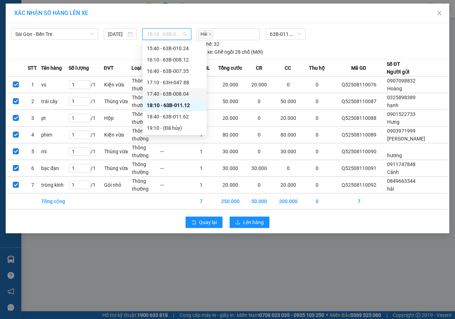
click at [172, 94] on div "17:40 - 63B-008.04" at bounding box center [175, 94] width 56 height 8
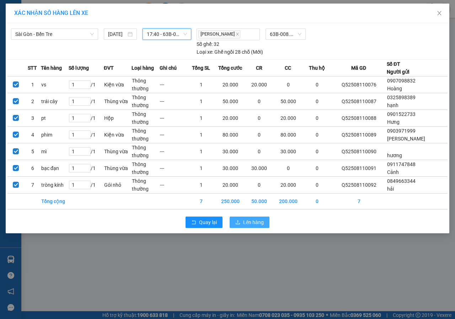
click at [240, 226] on button "Lên hàng" at bounding box center [250, 222] width 40 height 11
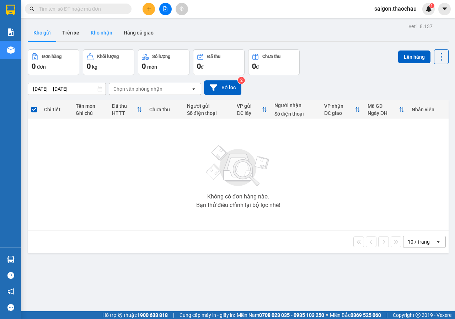
click at [100, 33] on button "Kho nhận" at bounding box center [101, 32] width 33 height 17
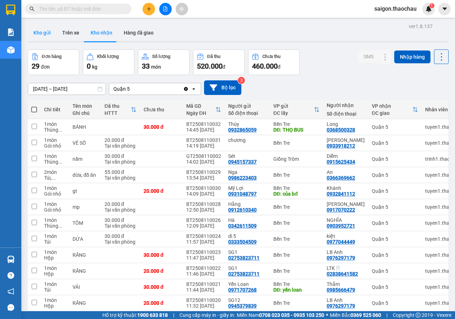
click at [48, 36] on button "Kho gửi" at bounding box center [42, 32] width 29 height 17
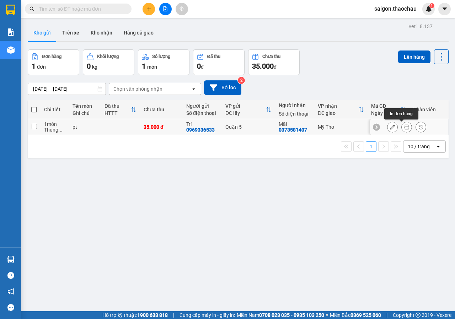
click at [405, 126] on icon at bounding box center [407, 127] width 5 height 5
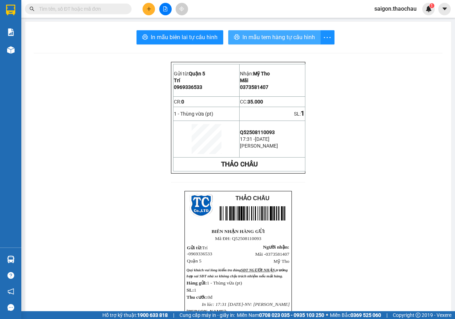
click at [285, 36] on span "In mẫu tem hàng tự cấu hình" at bounding box center [279, 37] width 73 height 9
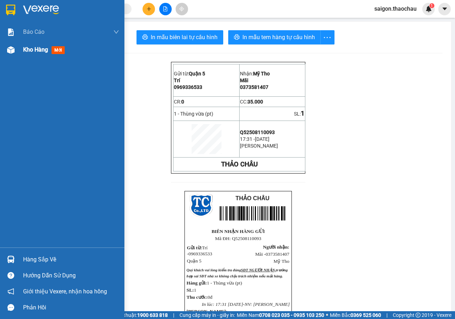
drag, startPoint x: 20, startPoint y: 50, endPoint x: 19, endPoint y: 44, distance: 6.4
click at [19, 44] on div "Kho hàng mới" at bounding box center [62, 50] width 125 height 18
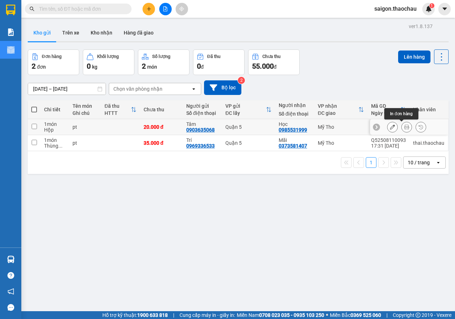
click at [402, 125] on button at bounding box center [407, 127] width 10 height 12
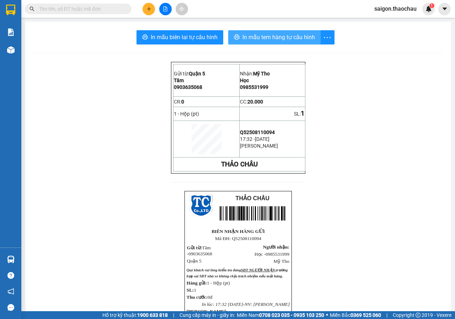
click at [283, 39] on span "In mẫu tem hàng tự cấu hình" at bounding box center [279, 37] width 73 height 9
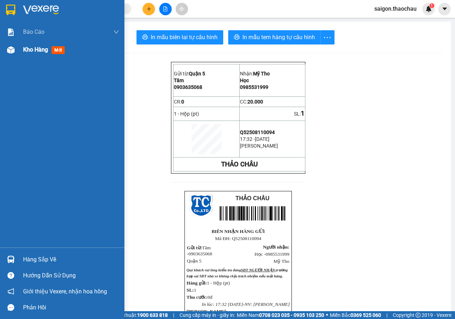
click at [11, 56] on div at bounding box center [11, 50] width 12 height 12
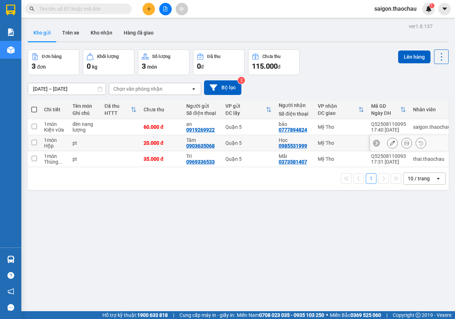
click at [34, 143] on input "checkbox" at bounding box center [34, 142] width 5 height 5
checkbox input "true"
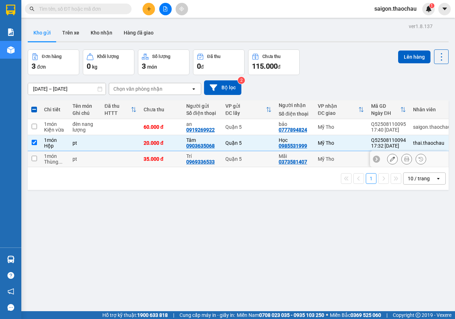
click at [35, 157] on input "checkbox" at bounding box center [34, 158] width 5 height 5
checkbox input "true"
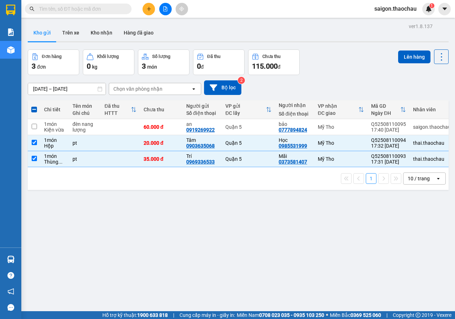
click at [411, 50] on div "Lên hàng" at bounding box center [424, 56] width 51 height 15
click at [413, 57] on button "Lên hàng" at bounding box center [415, 57] width 32 height 13
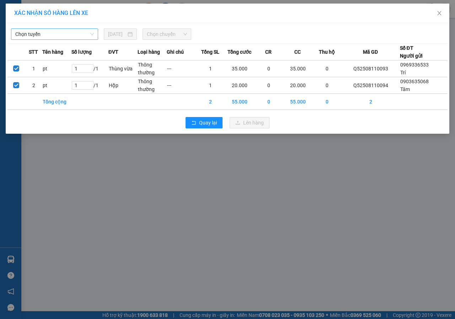
drag, startPoint x: 31, startPoint y: 36, endPoint x: 35, endPoint y: 38, distance: 3.8
click at [33, 36] on span "Chọn tuyến" at bounding box center [54, 34] width 79 height 11
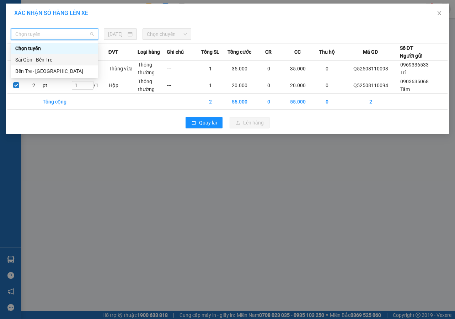
click at [41, 57] on div "Sài Gòn - Bến Tre" at bounding box center [54, 60] width 79 height 8
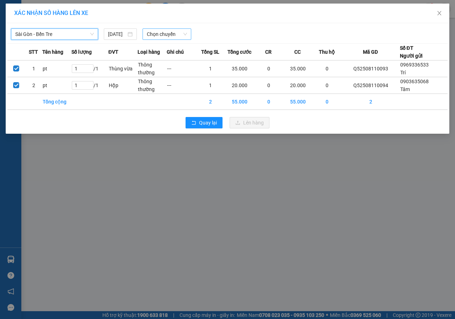
click at [166, 35] on span "Chọn chuyến" at bounding box center [167, 34] width 40 height 11
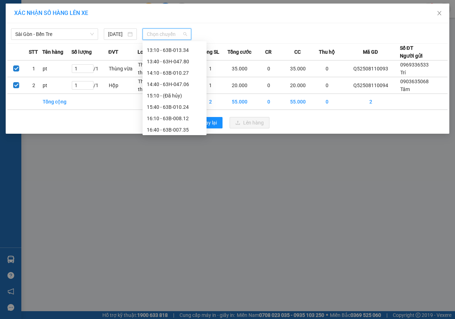
scroll to position [273, 0]
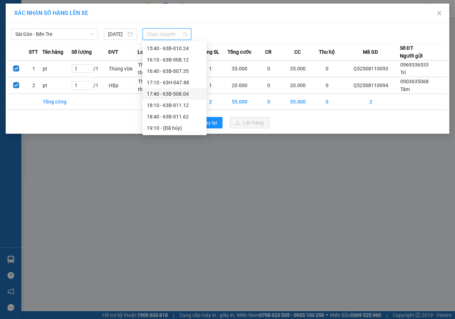
click at [166, 91] on div "17:40 - 63B-008.04" at bounding box center [175, 94] width 56 height 8
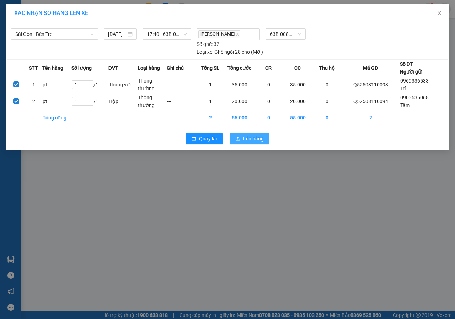
click at [255, 142] on span "Lên hàng" at bounding box center [253, 139] width 21 height 8
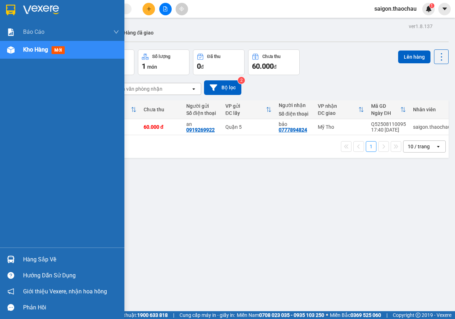
click at [28, 260] on div "Hàng sắp về" at bounding box center [71, 259] width 96 height 11
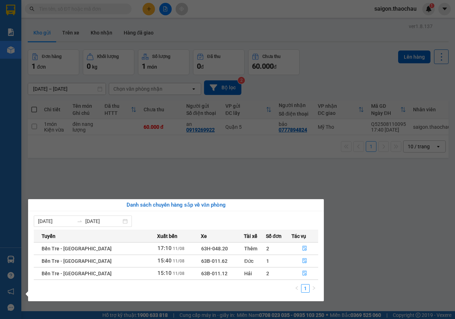
click at [367, 227] on section "Kết quả tìm kiếm ( 0 ) Bộ lọc No Data saigon.thaochau 1 Báo cáo Báo cáo dòng ti…" at bounding box center [227, 159] width 455 height 319
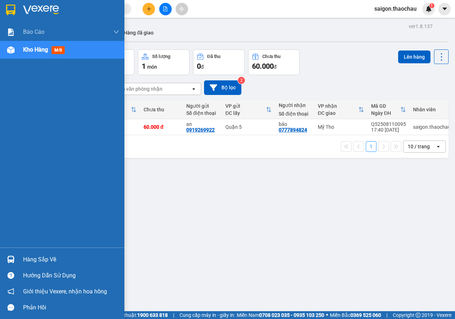
click at [15, 263] on div at bounding box center [11, 259] width 12 height 12
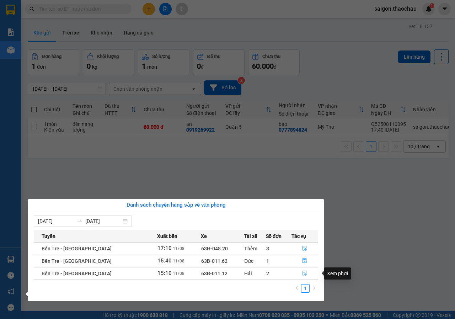
click at [304, 275] on icon "file-done" at bounding box center [304, 273] width 5 height 5
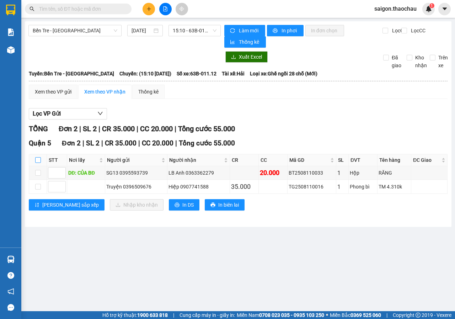
click at [40, 162] on input "checkbox" at bounding box center [38, 160] width 6 height 6
checkbox input "true"
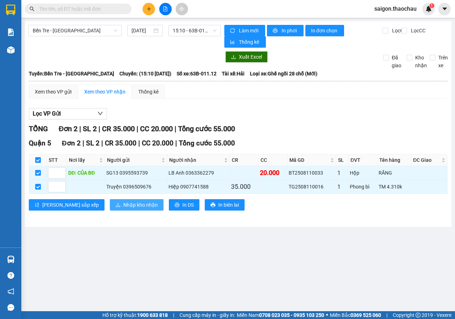
click at [123, 209] on span "Nhập kho nhận" at bounding box center [140, 205] width 35 height 8
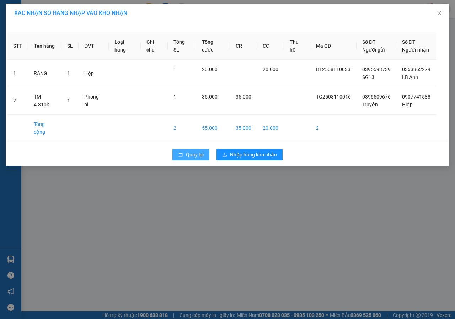
click at [185, 149] on button "Quay lại" at bounding box center [191, 154] width 37 height 11
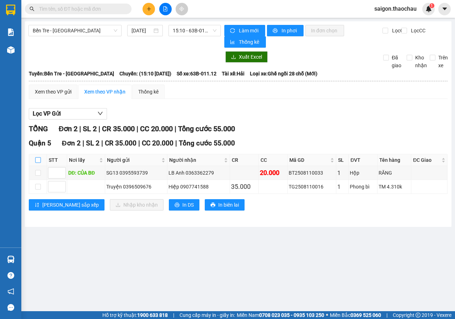
click at [38, 162] on input "checkbox" at bounding box center [38, 160] width 6 height 6
checkbox input "true"
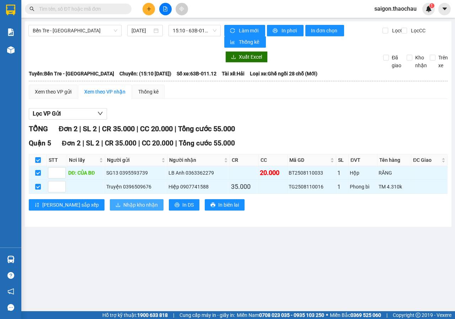
click at [123, 204] on span "Nhập kho nhận" at bounding box center [140, 205] width 35 height 8
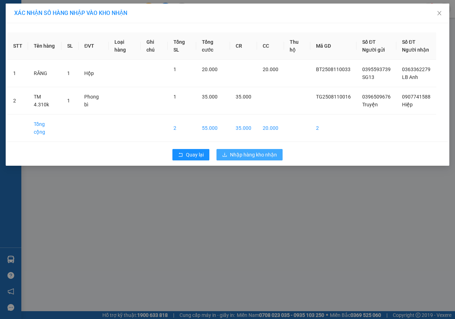
click at [254, 151] on span "Nhập hàng kho nhận" at bounding box center [253, 155] width 47 height 8
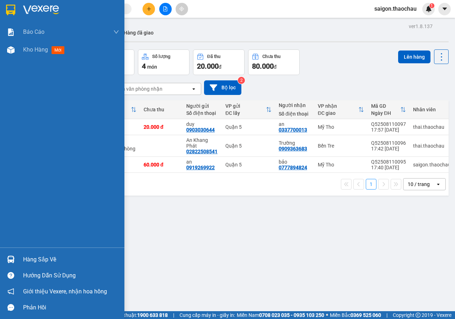
click at [21, 259] on div "Hàng sắp về" at bounding box center [62, 260] width 125 height 16
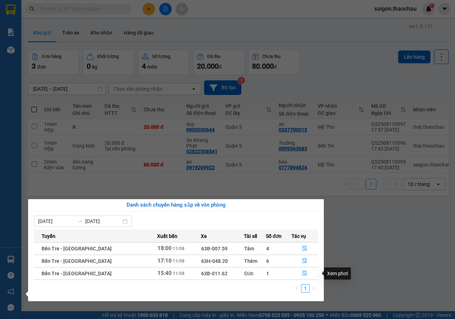
click at [324, 263] on div "05/08/2025 11/08/2025 Tuyến Xuất bến Xe Tài xế Số đơn Tác vụ Bến Tre - Sài Gòn …" at bounding box center [176, 256] width 296 height 90
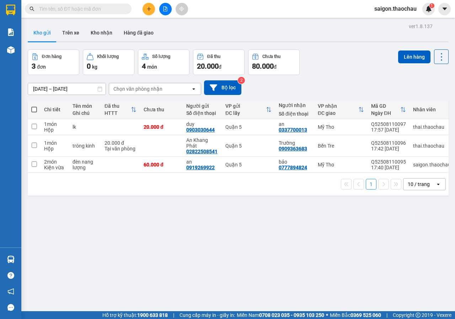
click at [349, 206] on section "Kết quả tìm kiếm ( 0 ) Bộ lọc No Data saigon.thaochau 1 Báo cáo Báo cáo dòng ti…" at bounding box center [227, 159] width 455 height 319
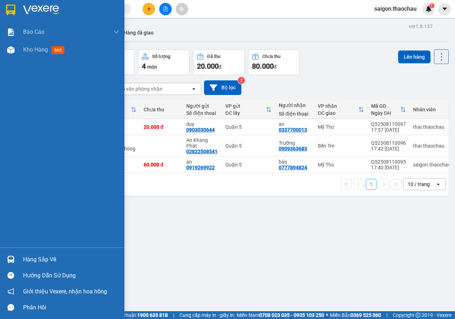
click at [8, 260] on img at bounding box center [10, 259] width 7 height 7
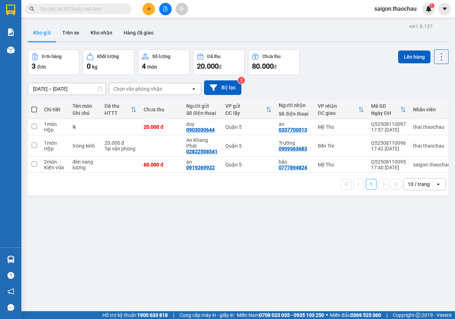
drag, startPoint x: 365, startPoint y: 281, endPoint x: 0, endPoint y: 1, distance: 460.4
click at [358, 274] on section "Kết quả tìm kiếm ( 0 ) Bộ lọc No Data saigon.thaochau 1 Báo cáo Báo cáo dòng ti…" at bounding box center [227, 159] width 455 height 319
click at [105, 31] on button "Kho nhận" at bounding box center [101, 32] width 33 height 17
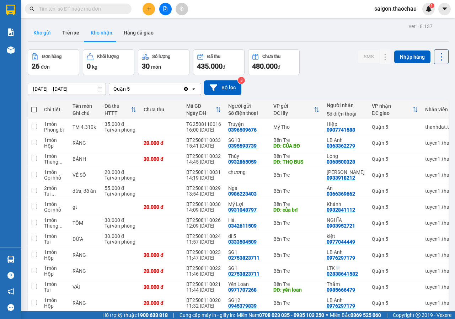
click at [43, 38] on button "Kho gửi" at bounding box center [42, 32] width 29 height 17
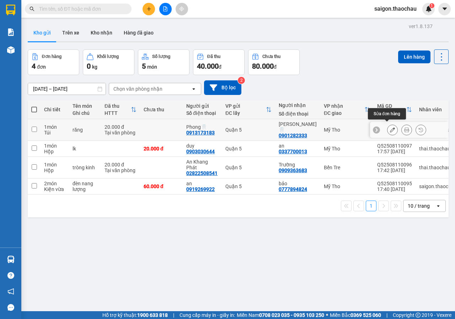
click at [395, 129] on div at bounding box center [407, 130] width 39 height 11
click at [396, 129] on div at bounding box center [407, 130] width 39 height 11
click at [405, 129] on icon at bounding box center [407, 129] width 5 height 5
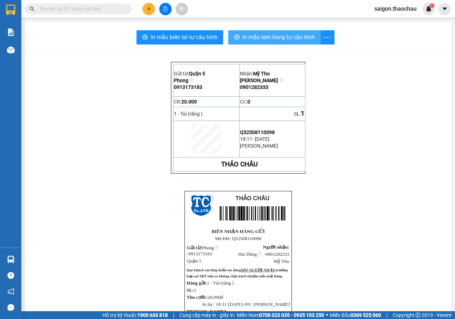
click at [272, 37] on span "In mẫu tem hàng tự cấu hình" at bounding box center [279, 37] width 73 height 9
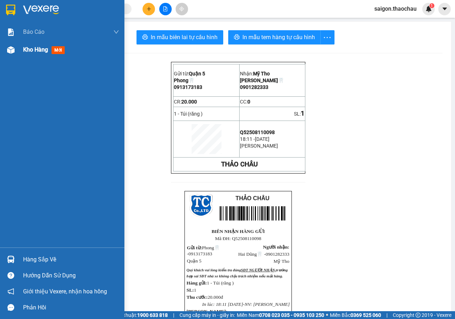
click at [1, 53] on div "Kho hàng mới" at bounding box center [62, 50] width 125 height 18
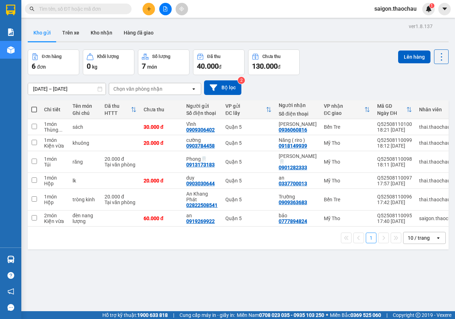
click at [35, 112] on span at bounding box center [34, 110] width 6 height 6
click at [34, 106] on input "checkbox" at bounding box center [34, 106] width 0 height 0
checkbox input "true"
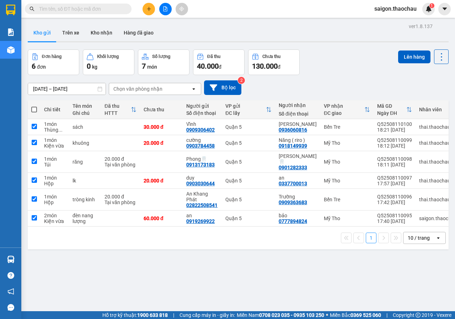
checkbox input "true"
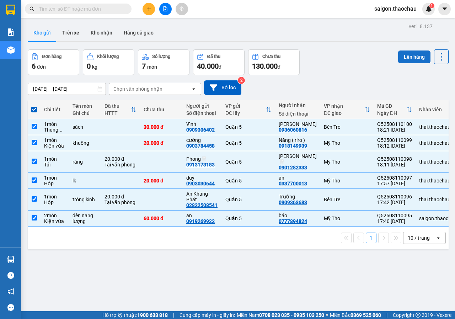
click at [412, 52] on button "Lên hàng" at bounding box center [415, 57] width 32 height 13
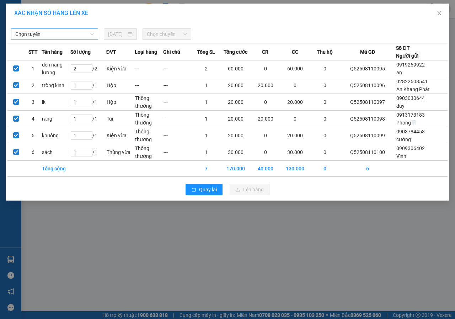
click at [64, 32] on span "Chọn tuyến" at bounding box center [54, 34] width 79 height 11
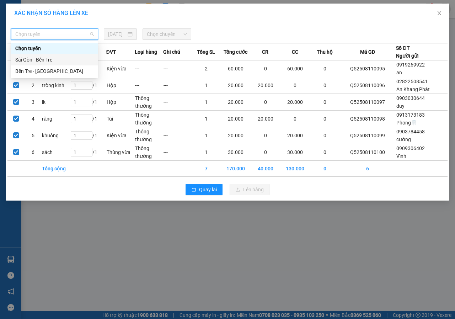
click at [47, 58] on div "Sài Gòn - Bến Tre" at bounding box center [54, 60] width 79 height 8
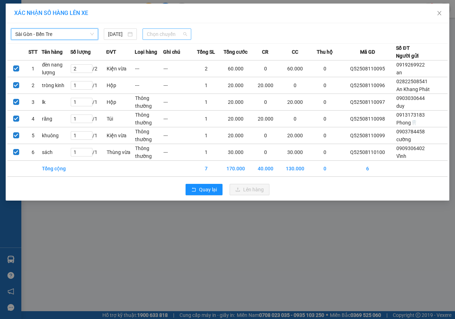
click at [181, 33] on span "Chọn chuyến" at bounding box center [167, 34] width 40 height 11
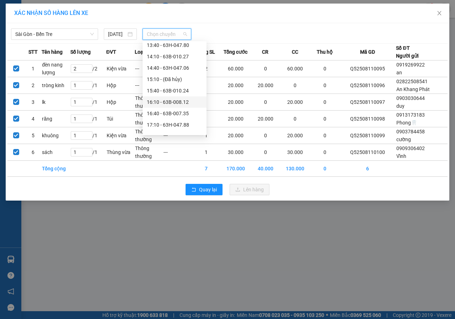
scroll to position [273, 0]
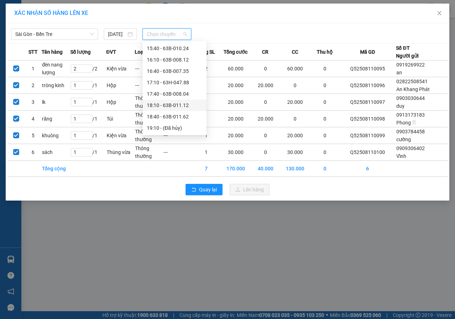
drag, startPoint x: 170, startPoint y: 105, endPoint x: 176, endPoint y: 109, distance: 6.9
click at [171, 105] on div "18:10 - 63B-011.12" at bounding box center [175, 105] width 56 height 8
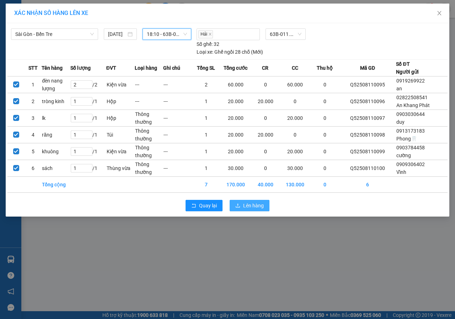
drag, startPoint x: 242, startPoint y: 207, endPoint x: 247, endPoint y: 207, distance: 4.3
click at [243, 207] on button "Lên hàng" at bounding box center [250, 205] width 40 height 11
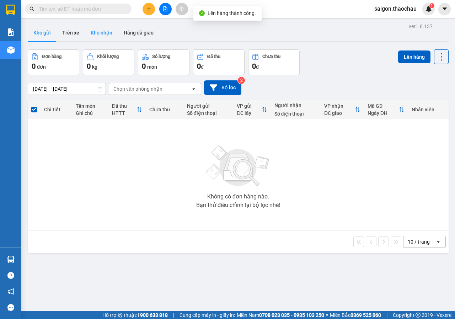
click at [101, 30] on button "Kho nhận" at bounding box center [101, 32] width 33 height 17
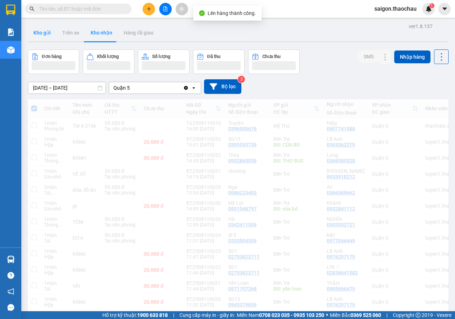
click at [44, 36] on button "Kho gửi" at bounding box center [42, 32] width 29 height 17
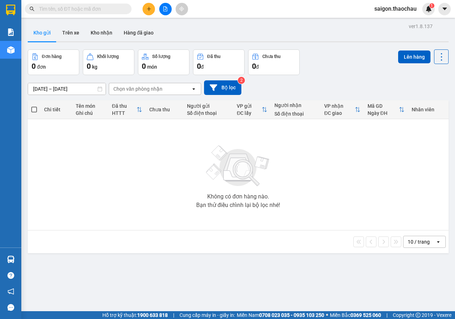
click at [163, 9] on icon "file-add" at bounding box center [165, 8] width 5 height 5
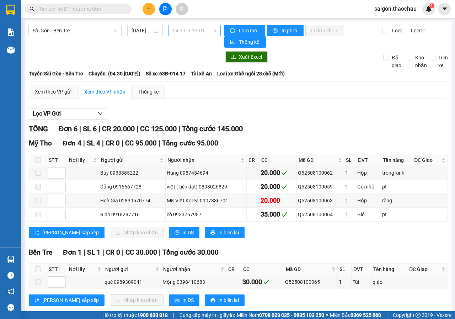
click at [173, 30] on span "04:30 - 63B-014.17" at bounding box center [194, 30] width 43 height 11
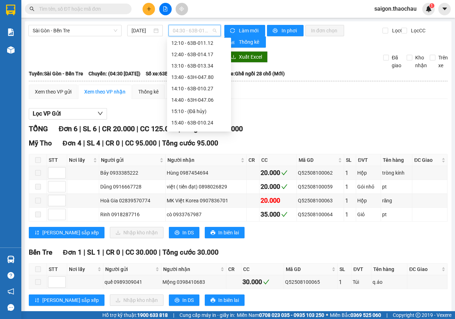
scroll to position [249, 0]
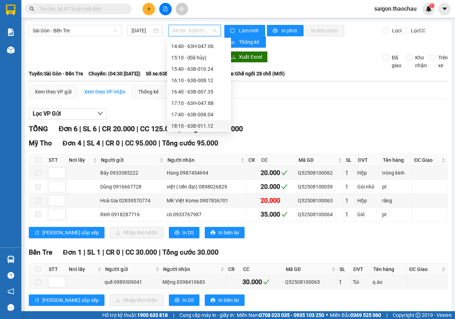
click at [200, 121] on div "18:10 - 63B-011.12" at bounding box center [199, 125] width 64 height 11
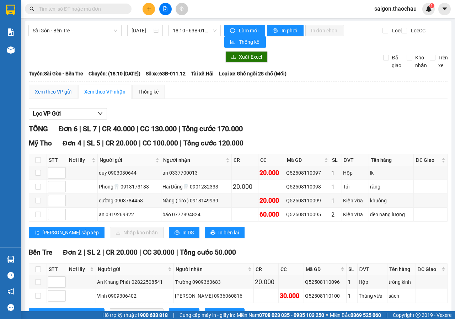
click at [44, 88] on div "Xem theo VP gửi" at bounding box center [53, 92] width 37 height 8
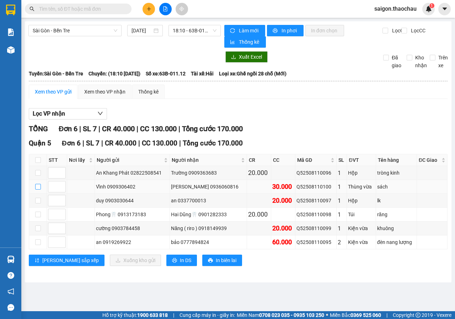
click at [39, 185] on input "checkbox" at bounding box center [38, 187] width 6 height 6
checkbox input "true"
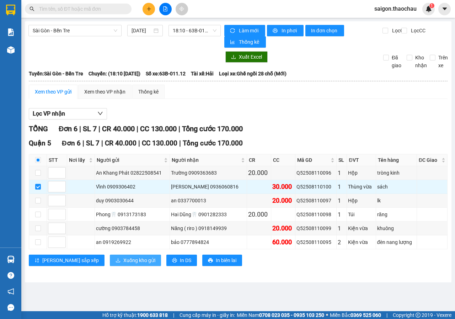
click at [123, 264] on span "Xuống kho gửi" at bounding box center [139, 261] width 32 height 8
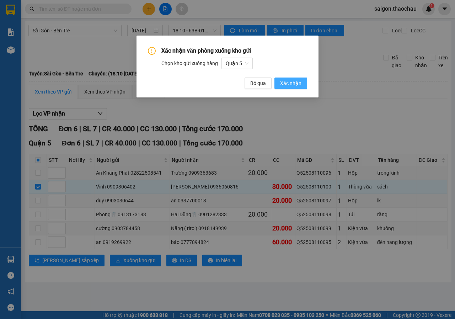
click at [284, 86] on span "Xác nhận" at bounding box center [290, 83] width 21 height 8
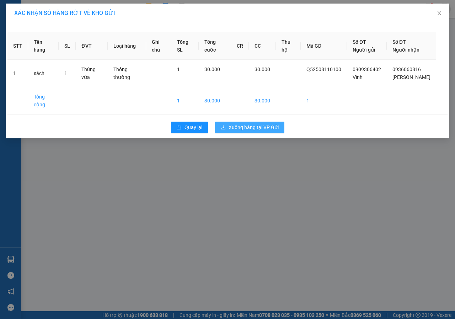
click at [266, 131] on span "Xuống hàng tại VP Gửi" at bounding box center [254, 127] width 50 height 8
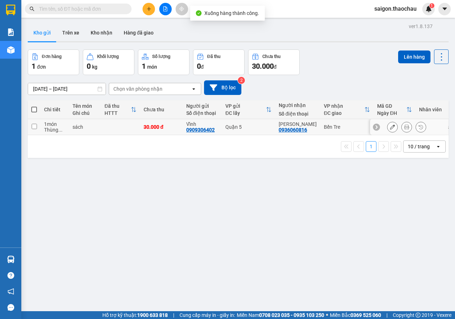
click at [408, 126] on div at bounding box center [407, 127] width 39 height 11
click at [405, 126] on icon at bounding box center [407, 127] width 5 height 5
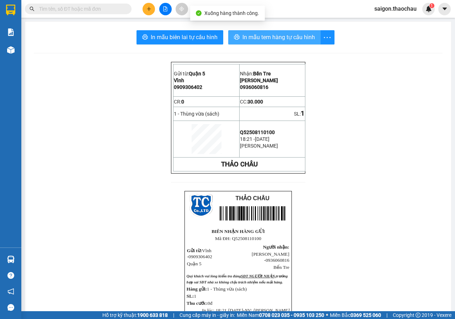
click at [272, 37] on span "In mẫu tem hàng tự cấu hình" at bounding box center [279, 37] width 73 height 9
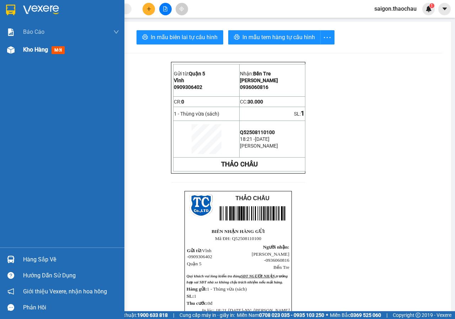
click at [40, 44] on div "Kho hàng mới" at bounding box center [71, 50] width 96 height 18
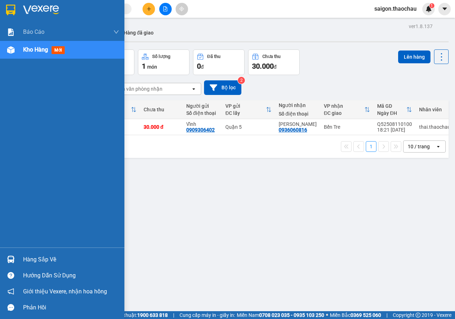
click at [9, 253] on div at bounding box center [11, 259] width 12 height 12
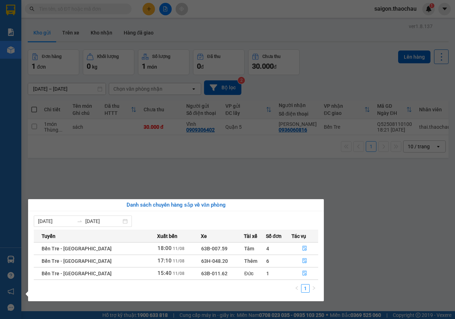
drag, startPoint x: 276, startPoint y: 180, endPoint x: 269, endPoint y: 172, distance: 10.1
click at [275, 178] on section "Kết quả tìm kiếm ( 0 ) Bộ lọc No Data saigon.thaochau 1 Báo cáo Báo cáo dòng ti…" at bounding box center [227, 159] width 455 height 319
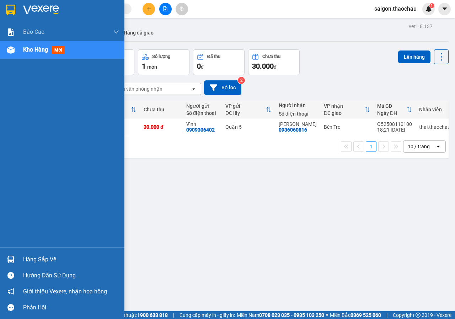
click at [23, 260] on div "Hàng sắp về" at bounding box center [62, 260] width 125 height 16
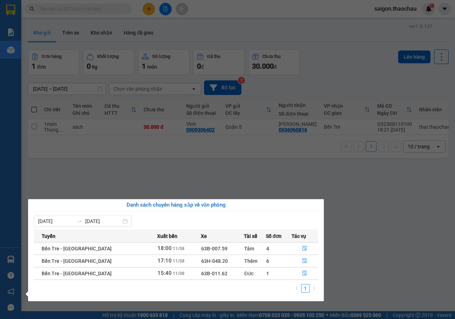
click at [122, 182] on section "Kết quả tìm kiếm ( 0 ) Bộ lọc No Data saigon.thaochau 1 Báo cáo Báo cáo dòng ti…" at bounding box center [227, 159] width 455 height 319
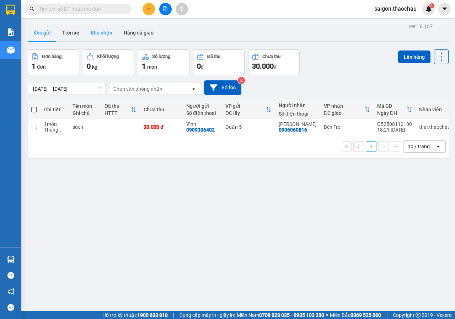
click at [85, 33] on button "Kho nhận" at bounding box center [101, 32] width 33 height 17
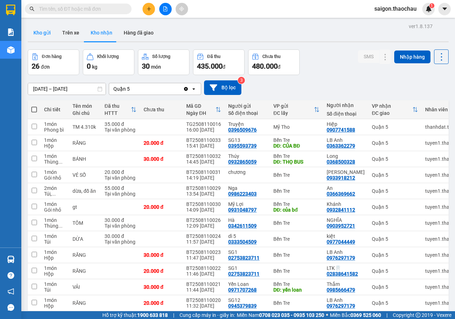
click at [48, 35] on button "Kho gửi" at bounding box center [42, 32] width 29 height 17
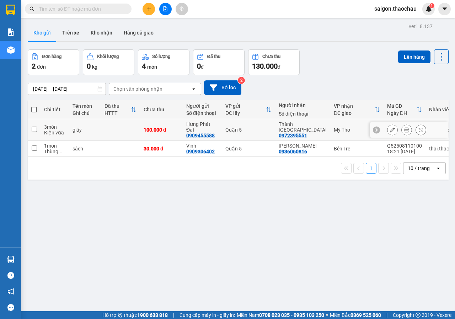
click at [402, 130] on div at bounding box center [407, 130] width 11 height 11
click at [405, 127] on icon at bounding box center [407, 129] width 5 height 5
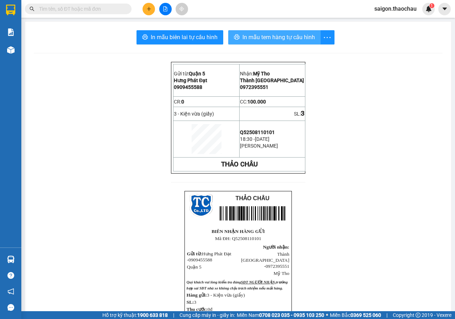
click at [295, 42] on button "In mẫu tem hàng tự cấu hình" at bounding box center [274, 37] width 93 height 14
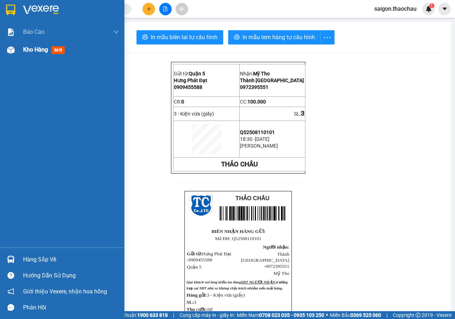
click at [13, 57] on div "Kho hàng mới" at bounding box center [62, 50] width 125 height 18
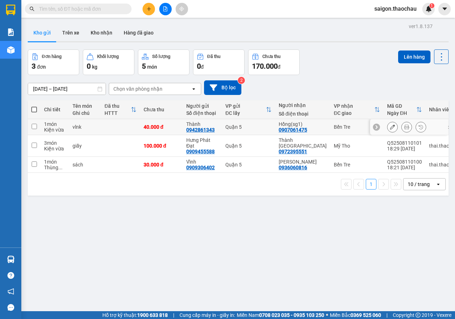
click at [405, 129] on icon at bounding box center [407, 127] width 5 height 5
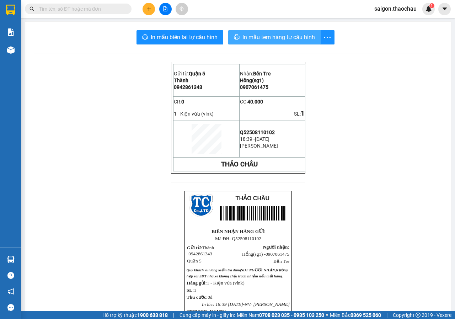
click at [280, 43] on button "In mẫu tem hàng tự cấu hình" at bounding box center [274, 37] width 93 height 14
click at [279, 43] on button "In mẫu tem hàng tự cấu hình" at bounding box center [274, 37] width 93 height 14
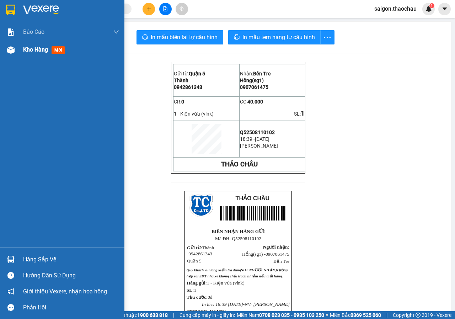
click at [9, 54] on div at bounding box center [11, 50] width 12 height 12
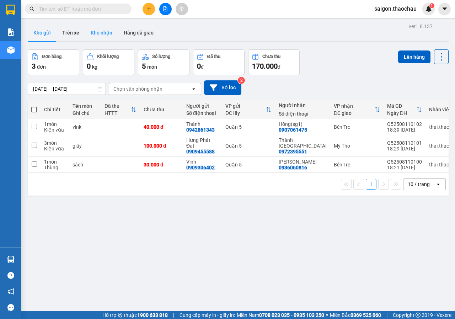
click at [106, 34] on button "Kho nhận" at bounding box center [101, 32] width 33 height 17
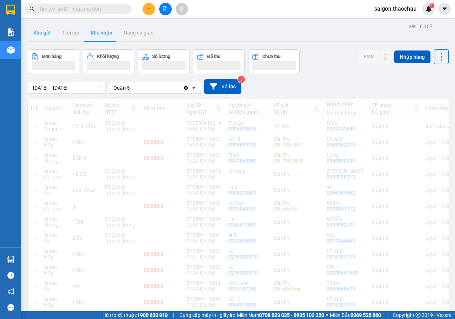
click at [40, 33] on button "Kho gửi" at bounding box center [42, 32] width 29 height 17
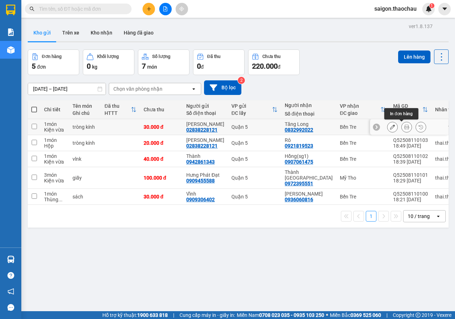
click at [402, 131] on button at bounding box center [407, 127] width 10 height 12
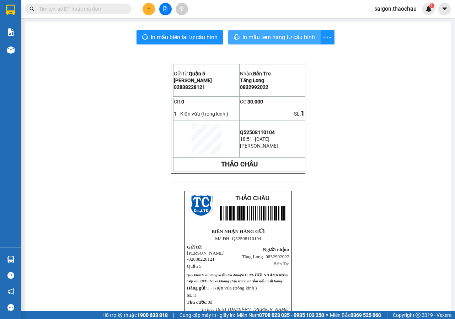
click at [265, 37] on span "In mẫu tem hàng tự cấu hình" at bounding box center [279, 37] width 73 height 9
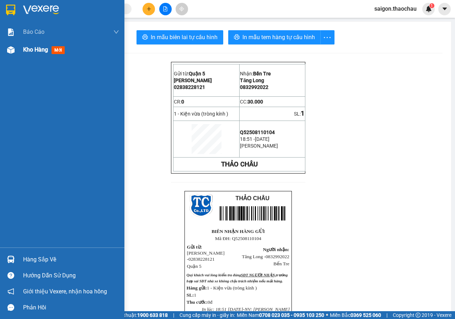
click at [27, 48] on span "Kho hàng" at bounding box center [35, 49] width 25 height 7
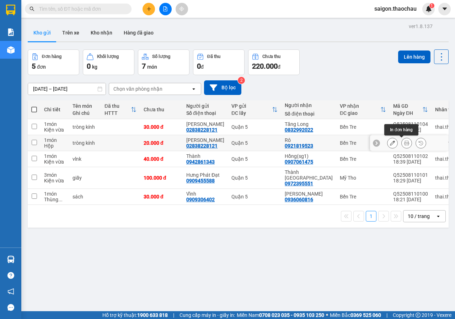
click at [405, 146] on icon at bounding box center [407, 143] width 5 height 5
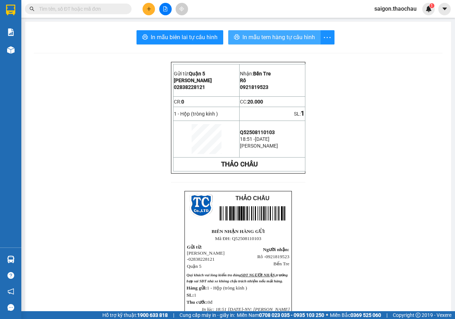
click at [270, 40] on span "In mẫu tem hàng tự cấu hình" at bounding box center [279, 37] width 73 height 9
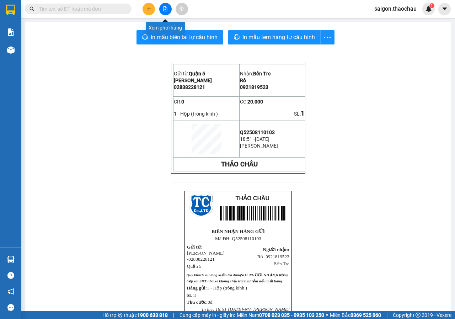
click at [169, 11] on button at bounding box center [165, 9] width 12 height 12
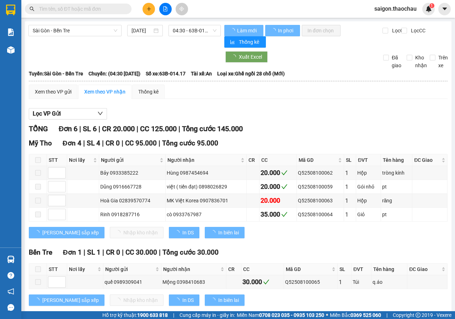
click at [180, 37] on div "Sài Gòn - Bến Tre 11/08/2025 04:30 - 63B-014.17" at bounding box center [124, 36] width 193 height 23
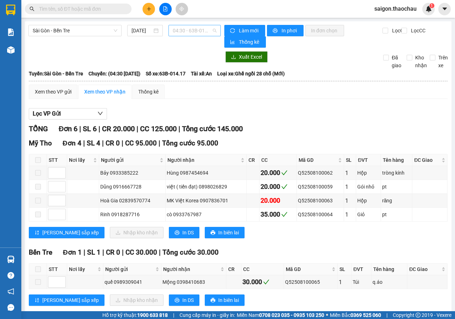
click at [183, 31] on span "04:30 - 63B-014.17" at bounding box center [194, 30] width 43 height 11
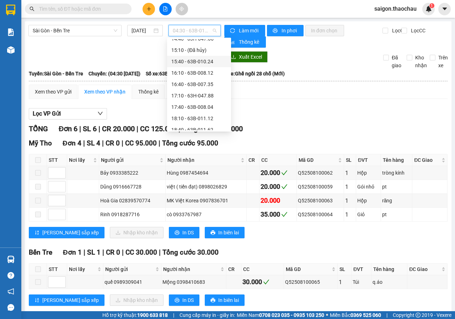
scroll to position [273, 0]
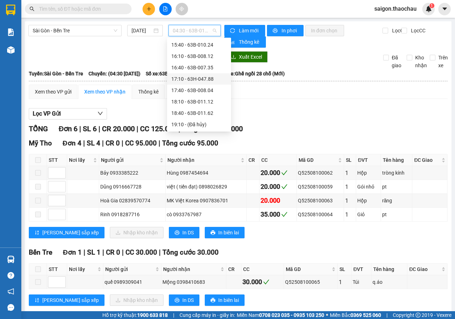
click at [196, 80] on div "17:10 - 63H-047.88" at bounding box center [200, 79] width 56 height 8
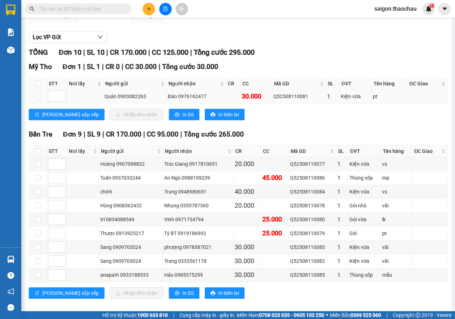
scroll to position [84, 0]
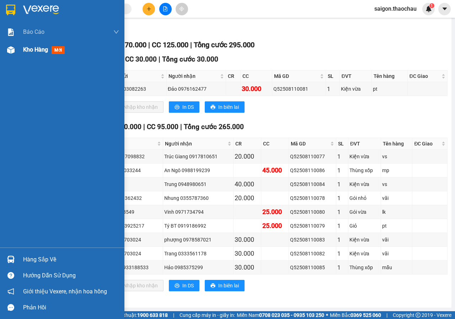
click at [21, 50] on div "Kho hàng mới" at bounding box center [62, 50] width 125 height 18
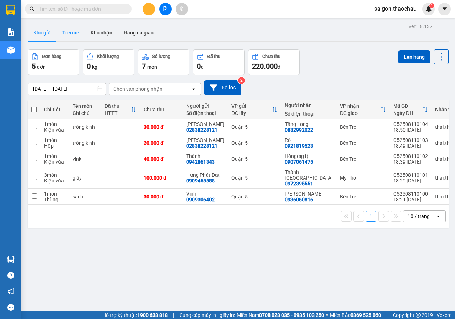
click at [103, 29] on button "Kho nhận" at bounding box center [101, 32] width 33 height 17
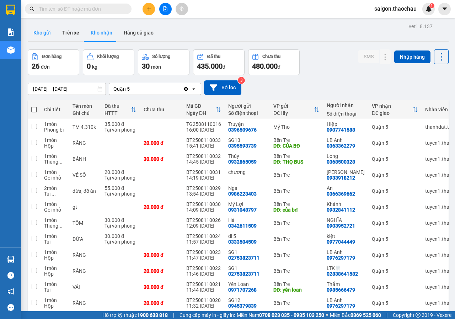
click at [42, 33] on button "Kho gửi" at bounding box center [42, 32] width 29 height 17
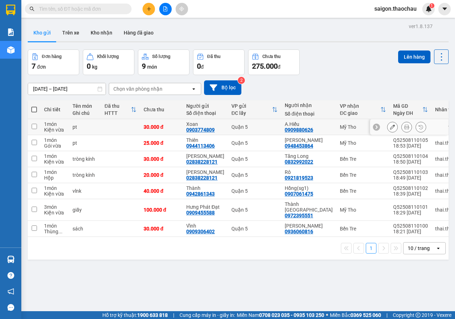
drag, startPoint x: 404, startPoint y: 125, endPoint x: 399, endPoint y: 123, distance: 5.6
click at [404, 125] on button at bounding box center [407, 127] width 10 height 12
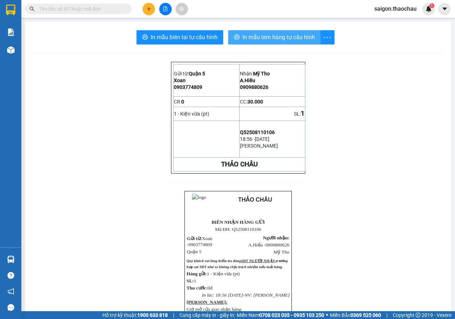
click at [269, 39] on span "In mẫu tem hàng tự cấu hình" at bounding box center [279, 37] width 73 height 9
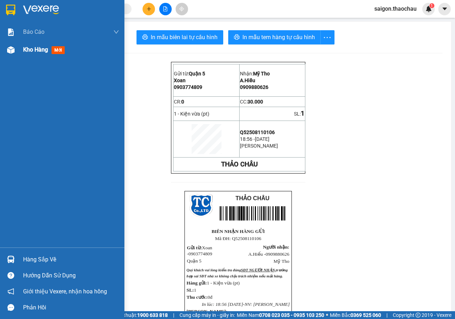
click at [18, 52] on div "Kho hàng mới" at bounding box center [62, 50] width 125 height 18
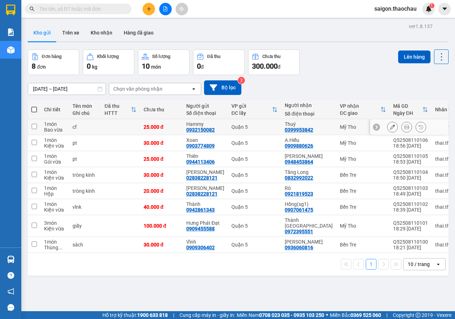
click at [404, 126] on button at bounding box center [407, 127] width 10 height 12
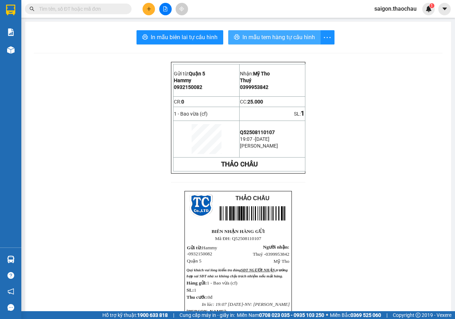
click at [280, 36] on span "In mẫu tem hàng tự cấu hình" at bounding box center [279, 37] width 73 height 9
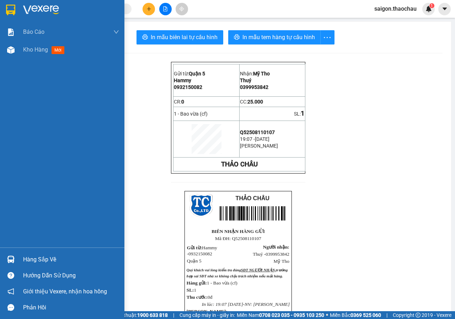
click at [18, 256] on div "Hàng sắp về" at bounding box center [62, 260] width 125 height 16
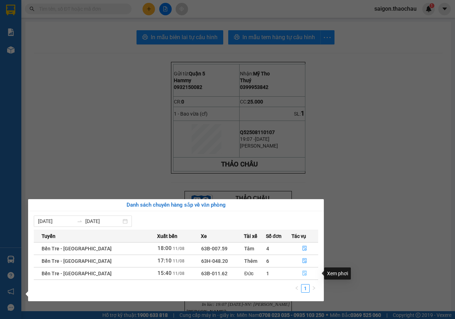
click at [304, 274] on icon "file-done" at bounding box center [304, 273] width 5 height 5
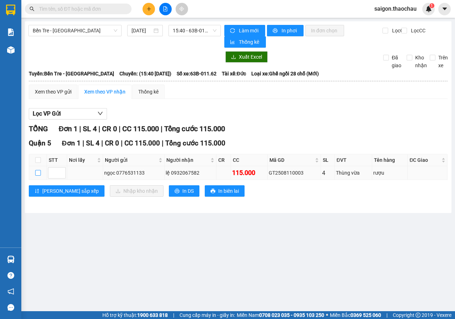
click at [39, 174] on input "checkbox" at bounding box center [38, 173] width 6 height 6
checkbox input "true"
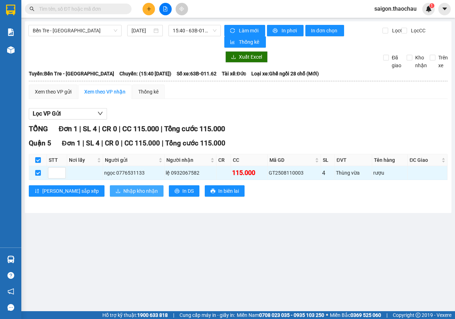
click at [116, 189] on icon "download" at bounding box center [118, 191] width 5 height 5
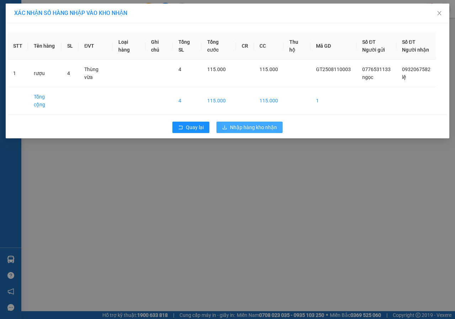
click at [269, 123] on span "Nhập hàng kho nhận" at bounding box center [253, 127] width 47 height 8
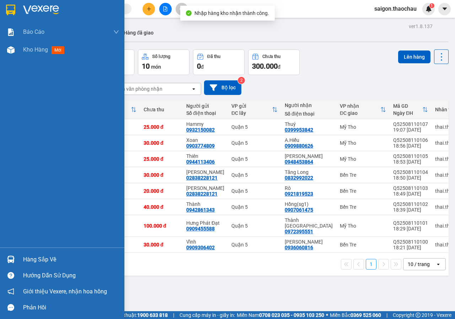
click at [10, 260] on img at bounding box center [10, 259] width 7 height 7
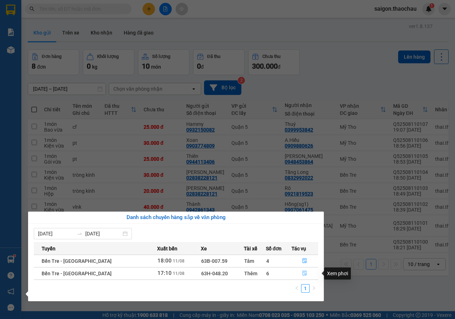
click at [305, 273] on icon "file-done" at bounding box center [304, 273] width 5 height 5
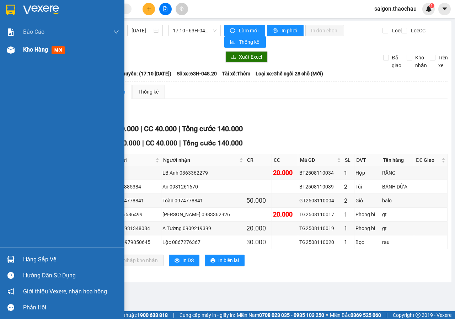
click at [23, 55] on div "Kho hàng mới" at bounding box center [62, 50] width 125 height 18
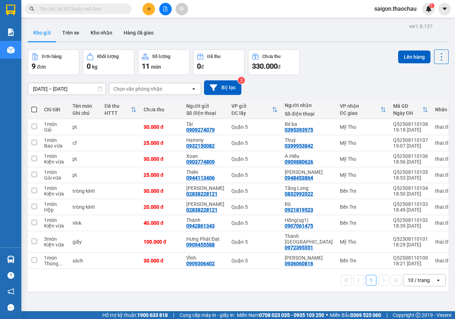
click at [97, 33] on button "Kho nhận" at bounding box center [101, 32] width 33 height 17
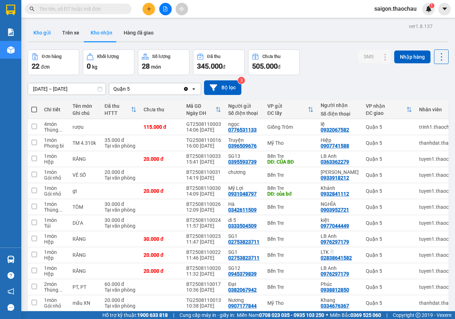
click at [38, 32] on button "Kho gửi" at bounding box center [42, 32] width 29 height 17
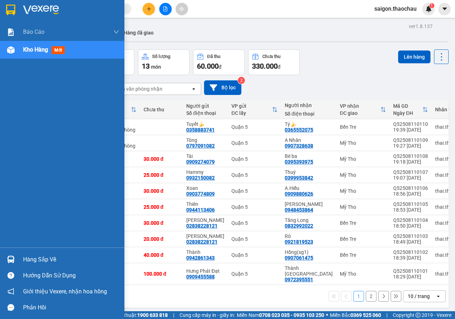
click at [15, 258] on div at bounding box center [11, 259] width 12 height 12
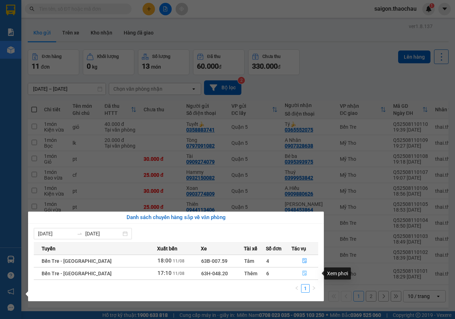
click at [302, 273] on icon "file-done" at bounding box center [304, 273] width 5 height 5
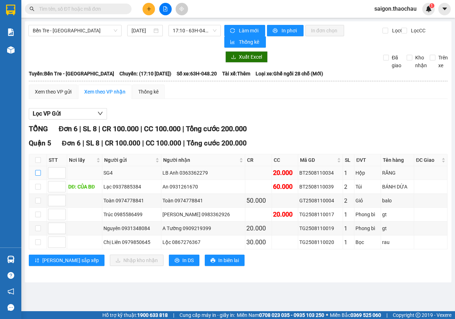
click at [37, 174] on input "checkbox" at bounding box center [38, 173] width 6 height 6
checkbox input "true"
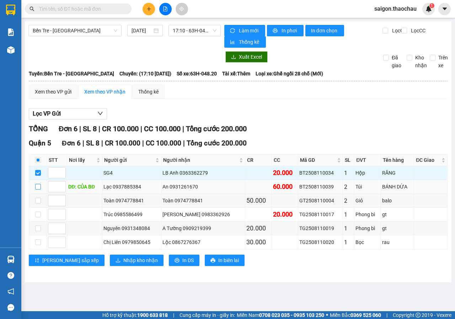
click at [35, 185] on input "checkbox" at bounding box center [38, 187] width 6 height 6
checkbox input "true"
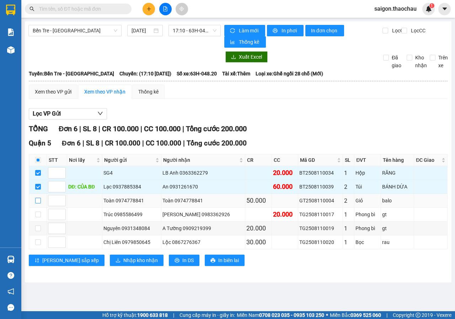
click at [37, 202] on input "checkbox" at bounding box center [38, 201] width 6 height 6
checkbox input "true"
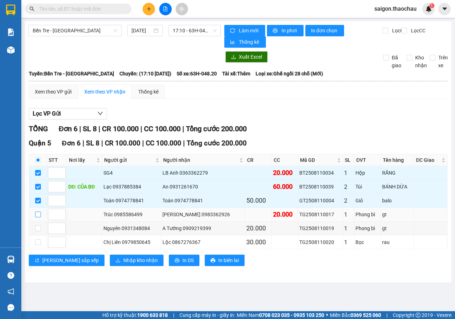
click at [35, 213] on input "checkbox" at bounding box center [38, 215] width 6 height 6
checkbox input "true"
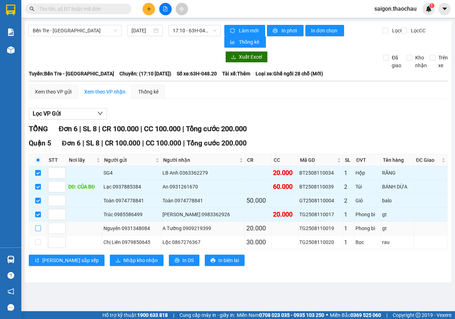
click at [38, 230] on input "checkbox" at bounding box center [38, 229] width 6 height 6
checkbox input "true"
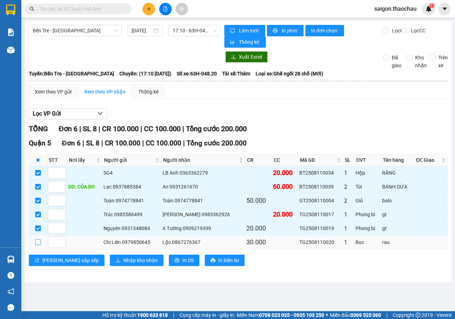
click at [39, 243] on input "checkbox" at bounding box center [38, 242] width 6 height 6
checkbox input "true"
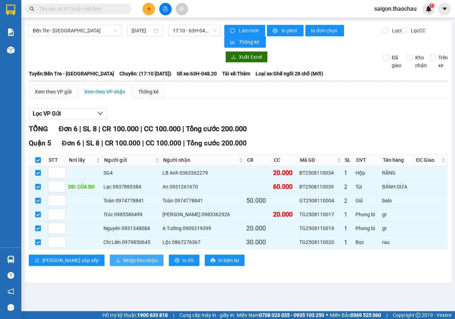
click at [125, 261] on span "Nhập kho nhận" at bounding box center [140, 261] width 35 height 8
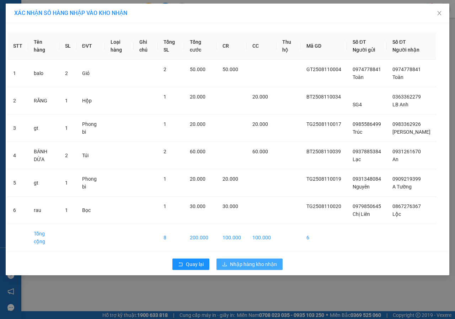
click at [256, 268] on span "Nhập hàng kho nhận" at bounding box center [253, 264] width 47 height 8
